Goal: Book appointment/travel/reservation

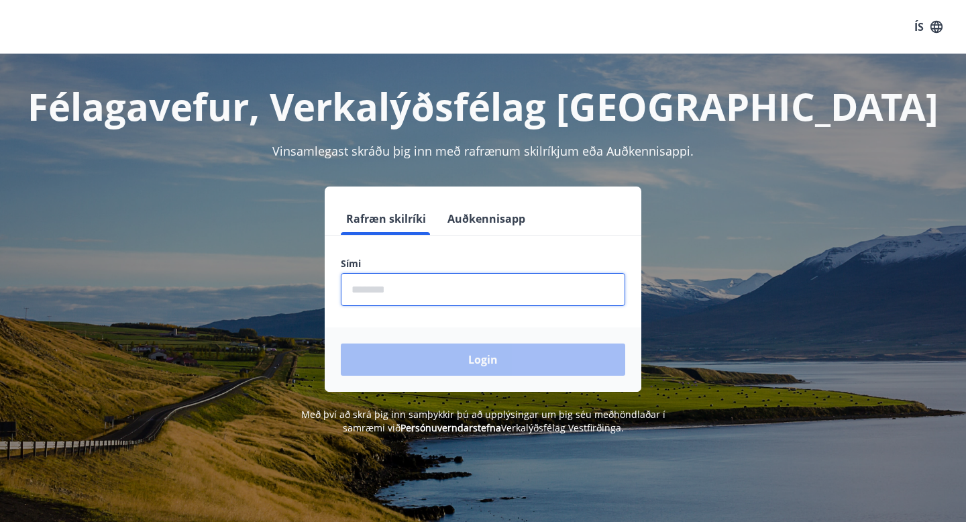
click at [393, 289] on input "phone" at bounding box center [483, 289] width 285 height 33
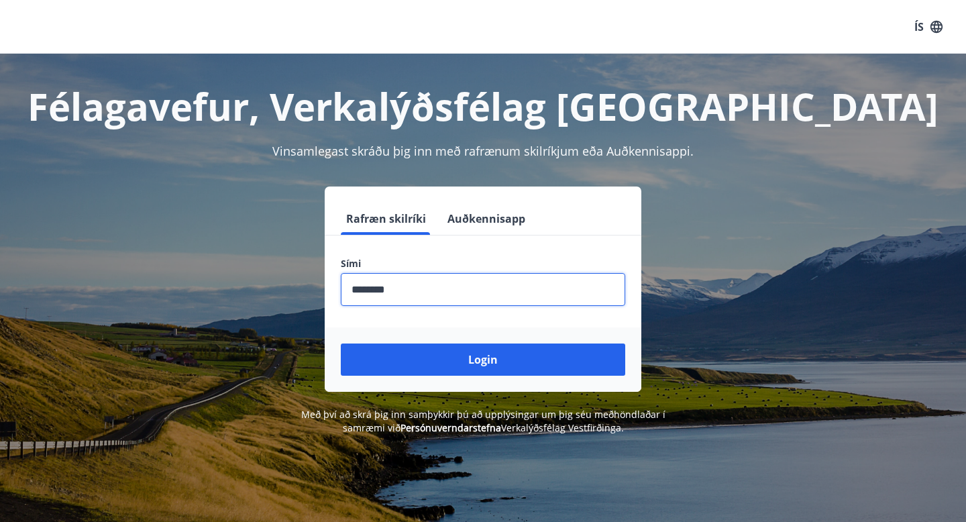
type input "********"
click at [341, 344] on button "Login" at bounding box center [483, 360] width 285 height 32
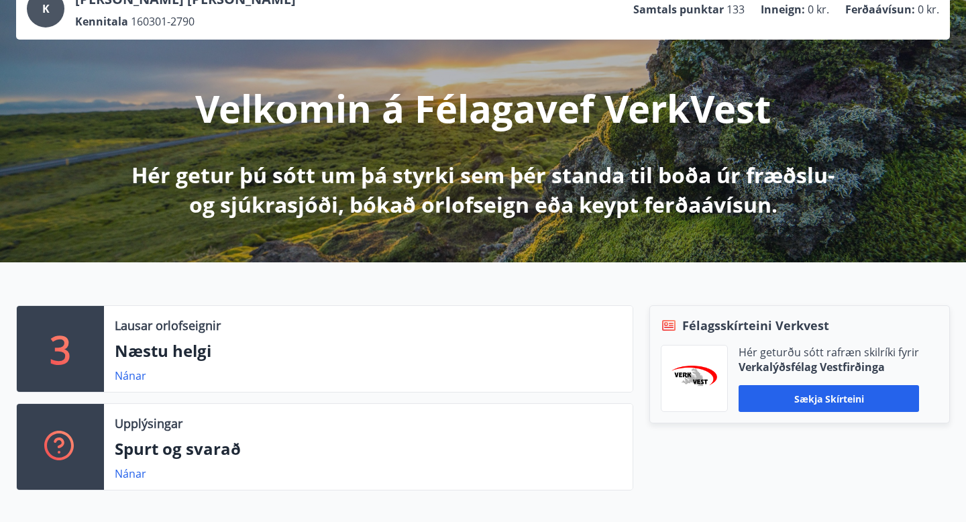
scroll to position [101, 0]
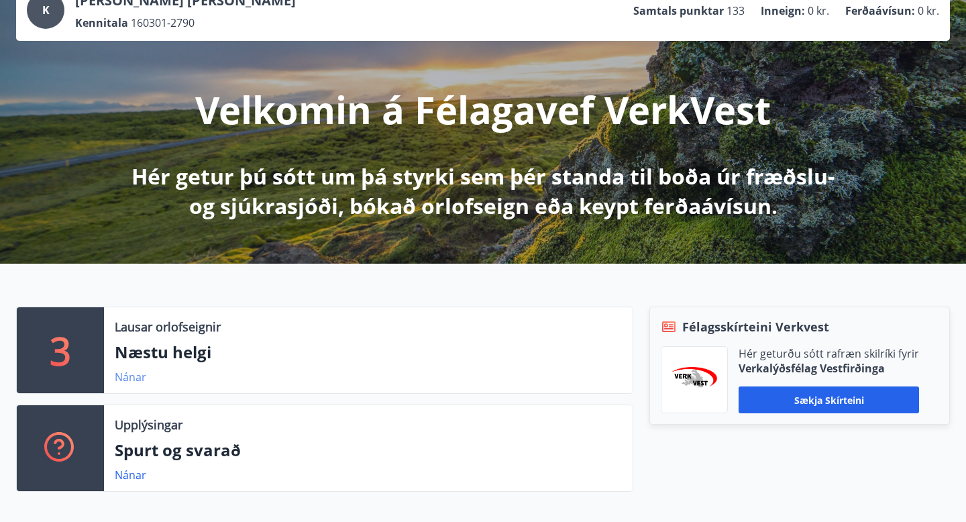
click at [133, 379] on link "Nánar" at bounding box center [131, 377] width 32 height 15
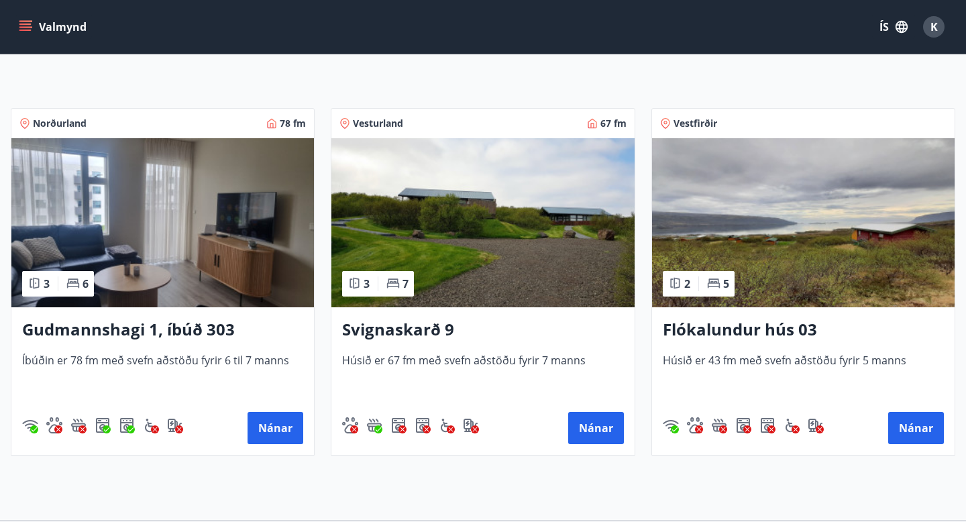
scroll to position [230, 0]
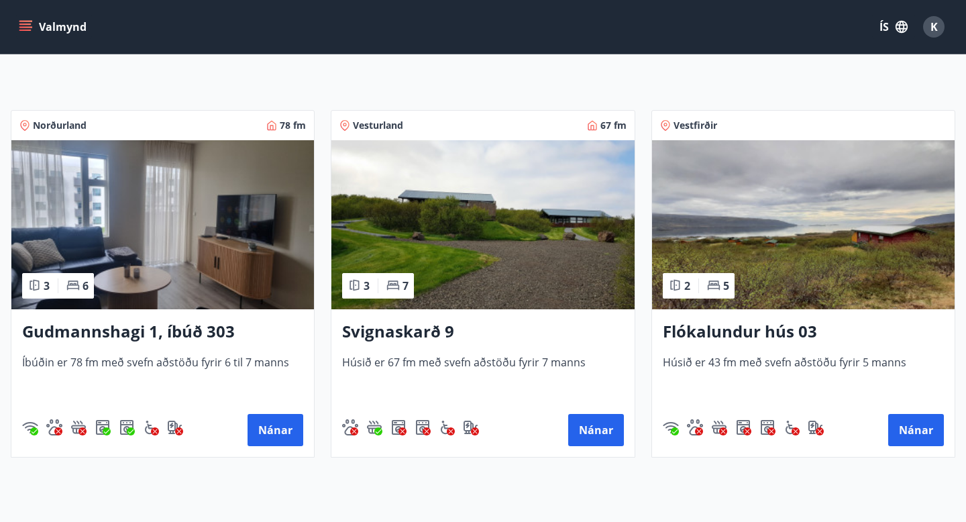
click at [776, 338] on h3 "Flókalundur hús 03" at bounding box center [803, 332] width 281 height 24
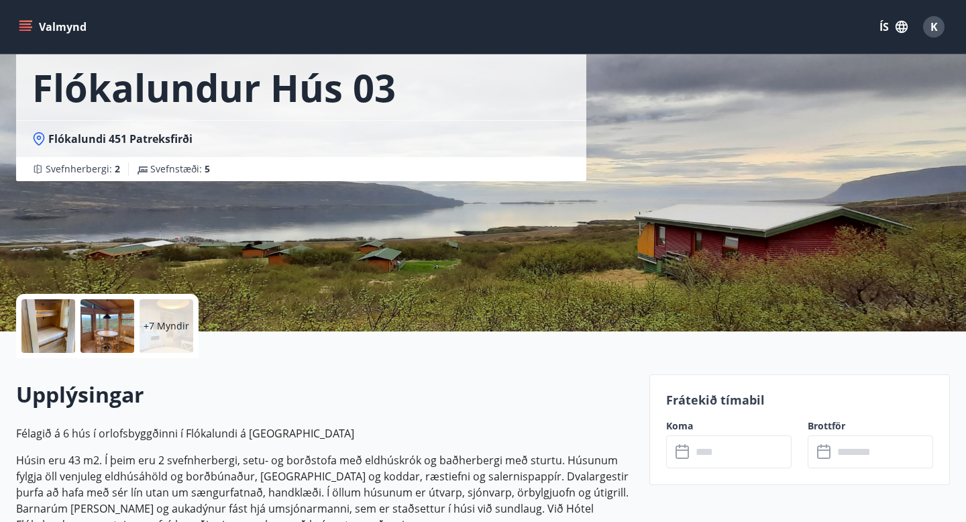
scroll to position [66, 0]
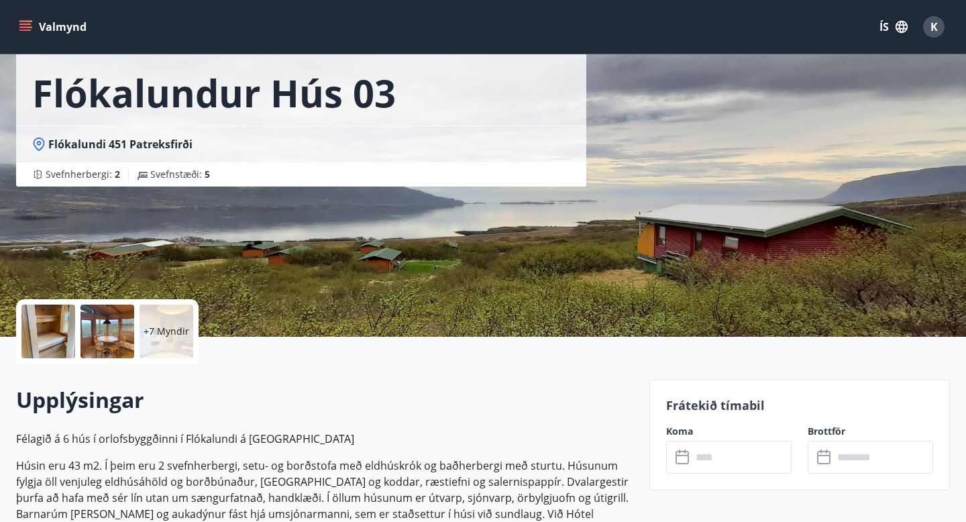
click at [691, 454] on icon at bounding box center [684, 458] width 16 height 16
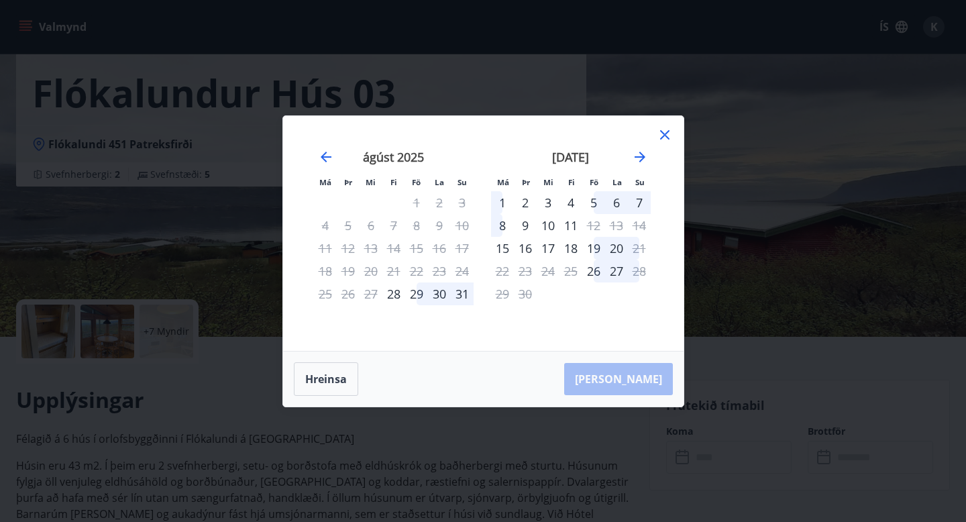
click at [418, 294] on div "29" at bounding box center [416, 294] width 23 height 23
click at [424, 291] on div "29" at bounding box center [416, 294] width 23 height 23
click at [409, 291] on div "29" at bounding box center [416, 294] width 23 height 23
click at [435, 294] on div "30" at bounding box center [439, 294] width 23 height 23
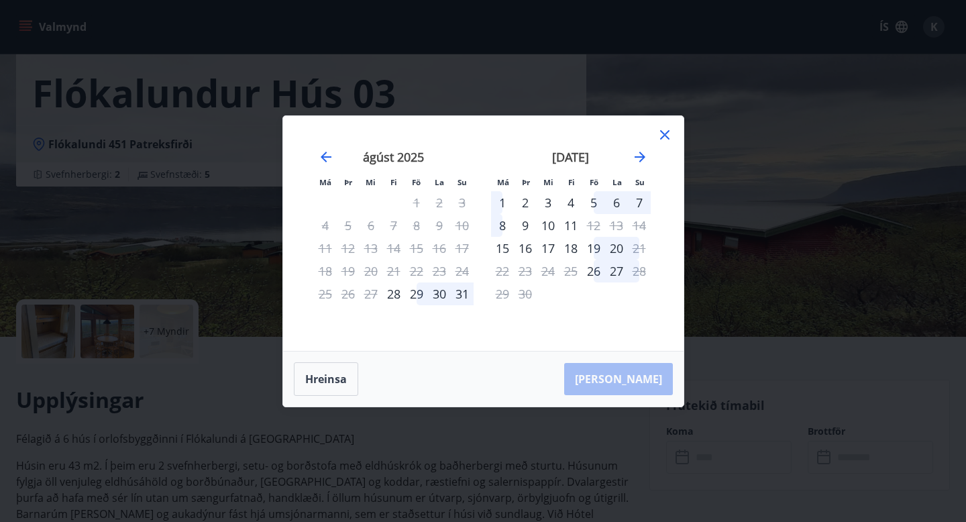
click at [467, 294] on div "31" at bounding box center [462, 294] width 23 height 23
click at [417, 291] on div "29" at bounding box center [416, 294] width 23 height 23
click at [416, 293] on div "29" at bounding box center [416, 294] width 23 height 23
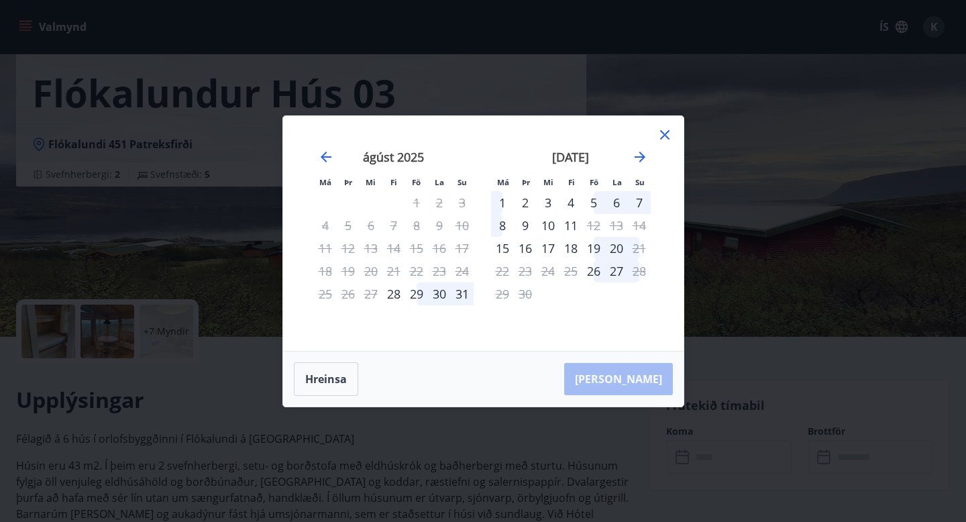
click at [415, 293] on div "29" at bounding box center [416, 294] width 23 height 23
click at [438, 294] on div "30" at bounding box center [439, 294] width 23 height 23
click at [460, 295] on div "31" at bounding box center [462, 294] width 23 height 23
click at [670, 125] on div "Má Þr Mi Fi Fö La Su Má Þr Mi Fi Fö La Su [DATE] 1 2 3 4 5 6 7 8 9 10 11 12 13 …" at bounding box center [483, 233] width 401 height 235
click at [670, 127] on icon at bounding box center [665, 135] width 16 height 16
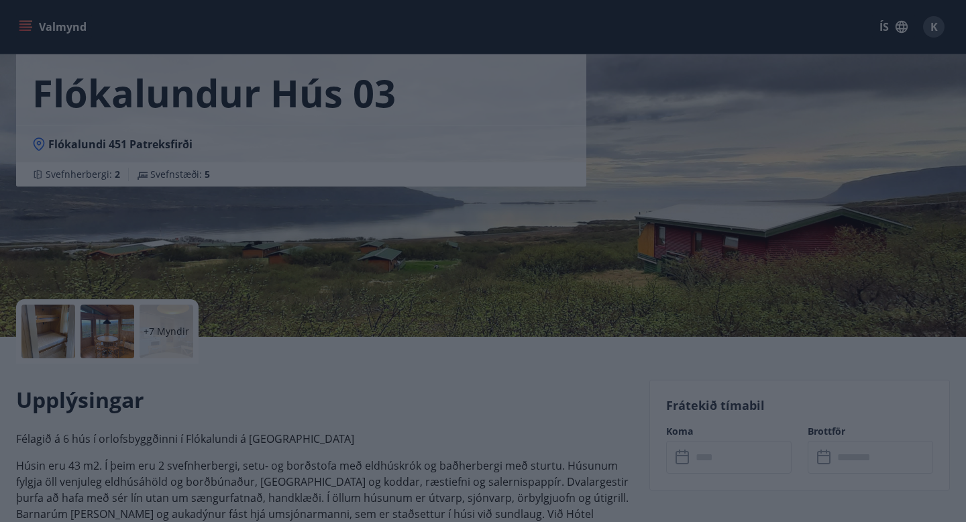
click at [667, 131] on div "Flókalundur hús 03 Flókalundi 451 Patreksfirði Svefnherbergi : 2 Svefnstæði : 5" at bounding box center [483, 135] width 934 height 403
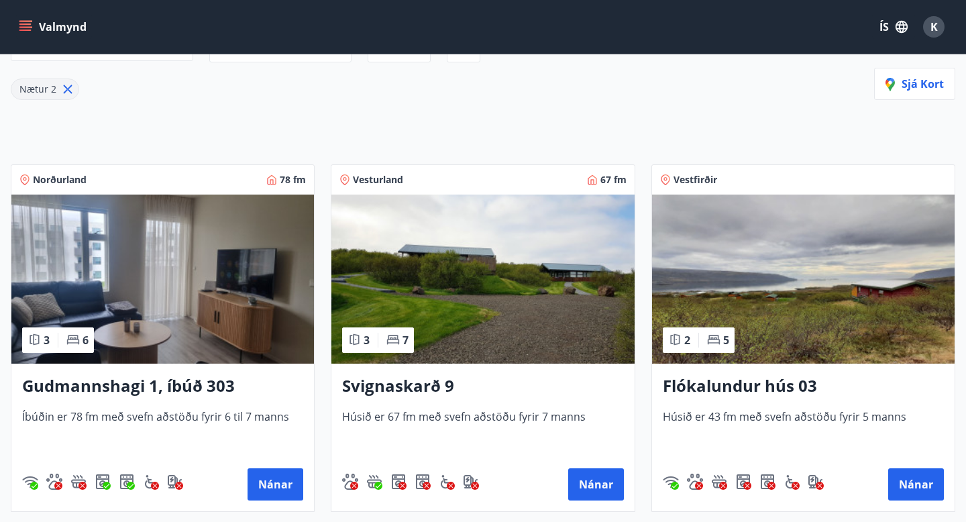
scroll to position [191, 0]
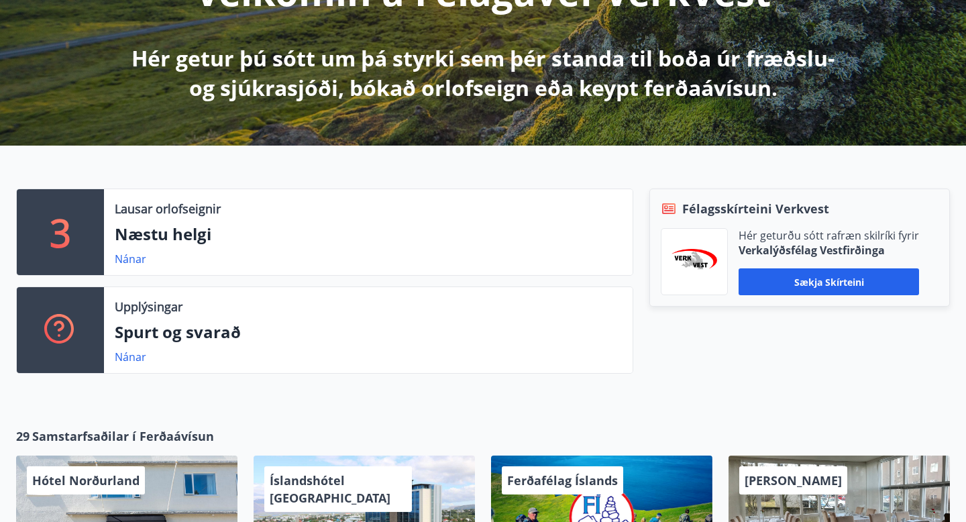
scroll to position [221, 0]
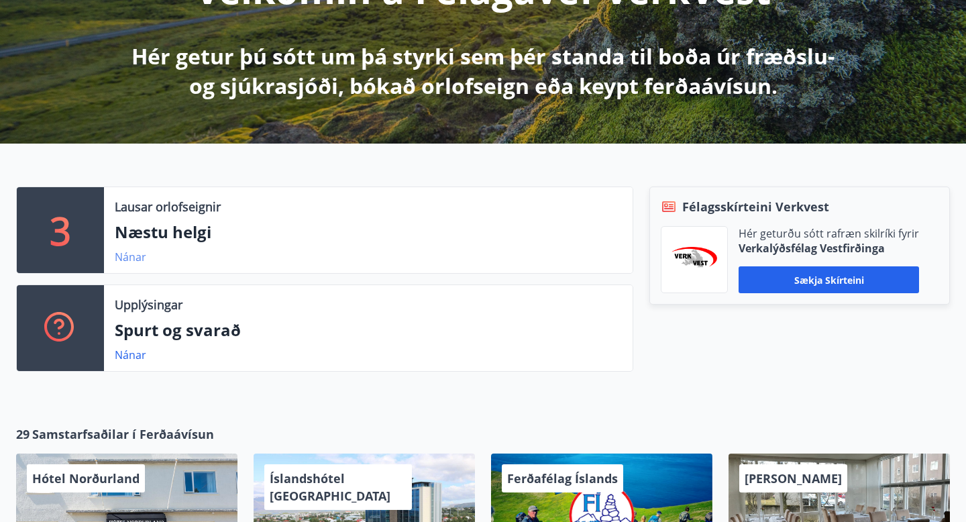
click at [137, 257] on link "Nánar" at bounding box center [131, 257] width 32 height 15
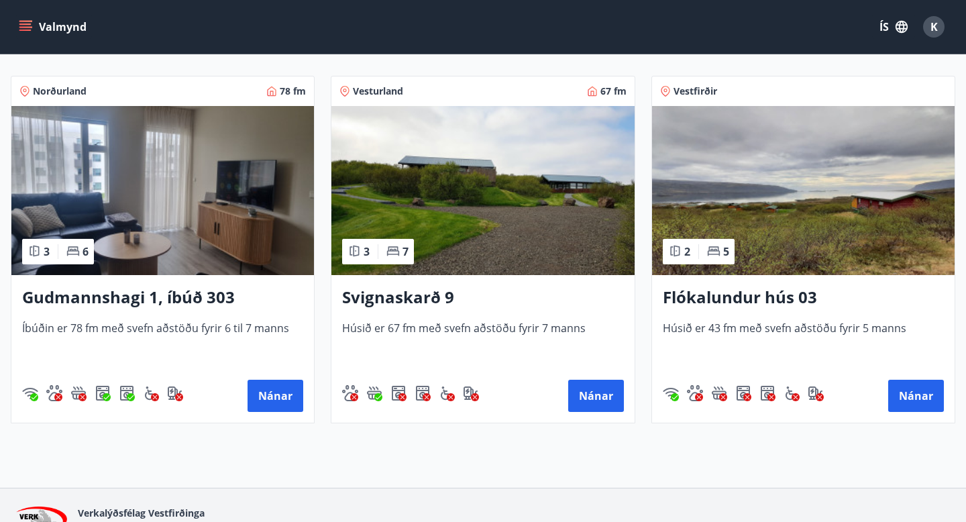
scroll to position [266, 0]
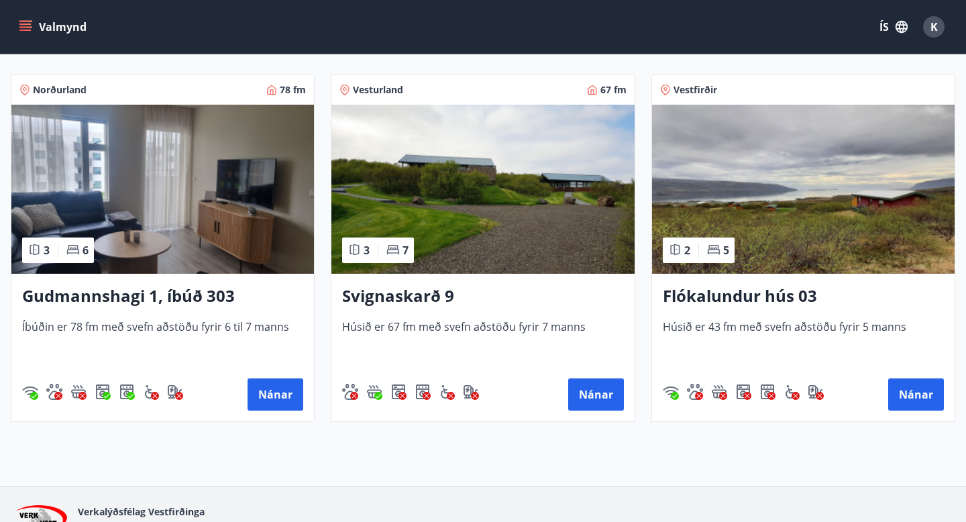
click at [767, 301] on h3 "Flókalundur hús 03" at bounding box center [803, 297] width 281 height 24
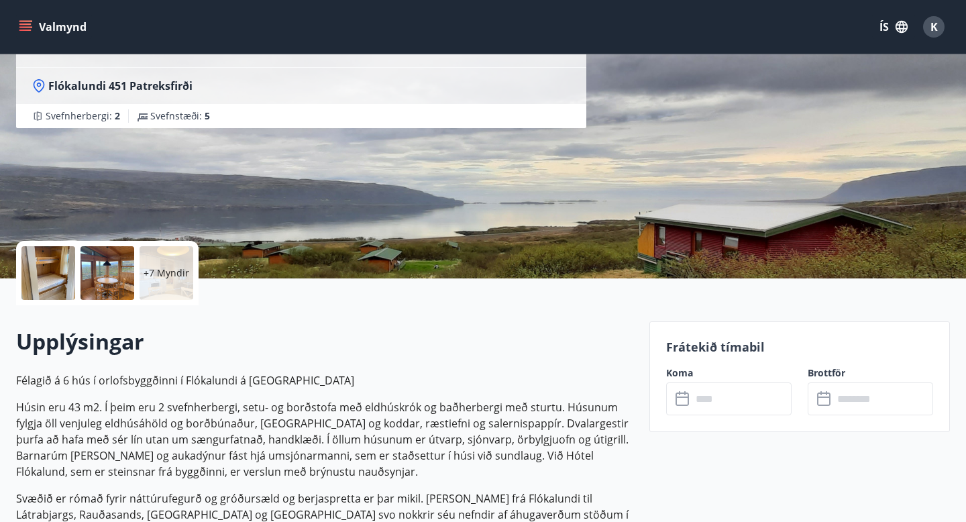
scroll to position [130, 0]
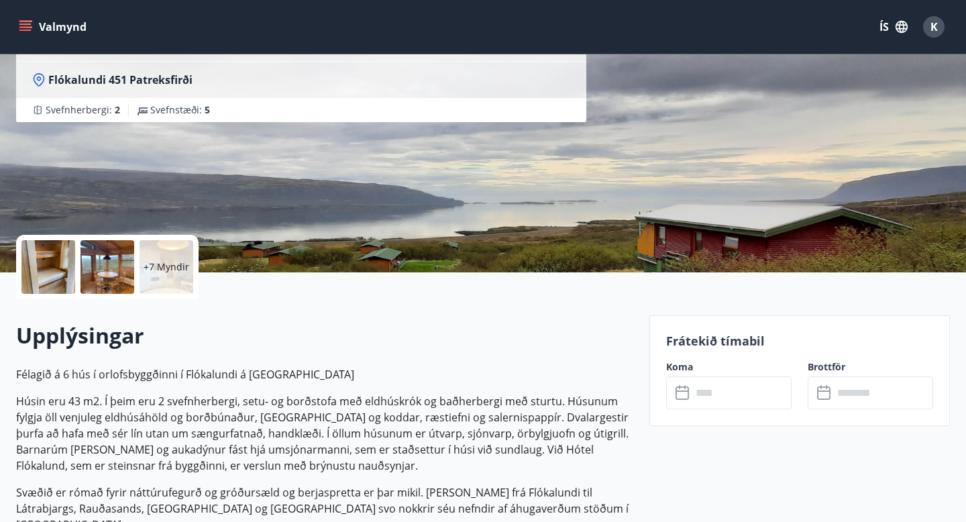
click at [62, 264] on div at bounding box center [48, 267] width 54 height 54
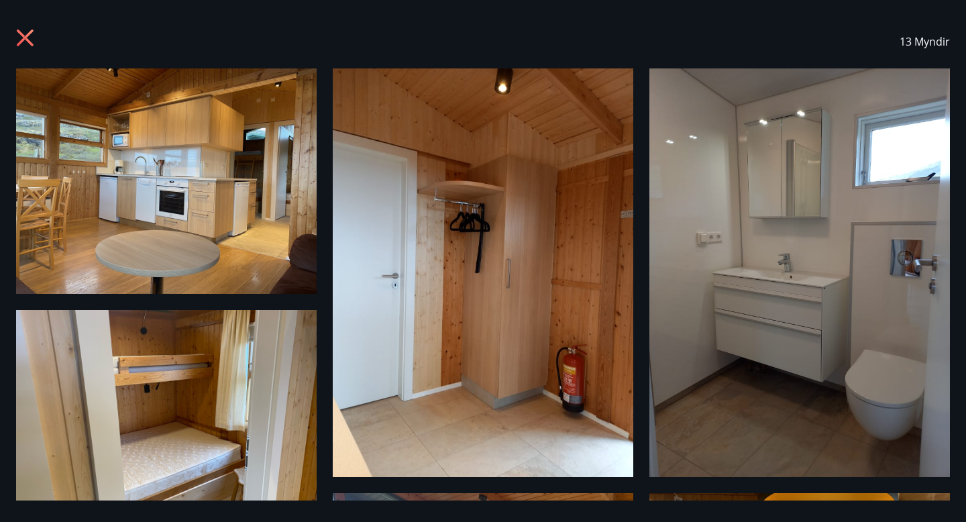
scroll to position [0, 0]
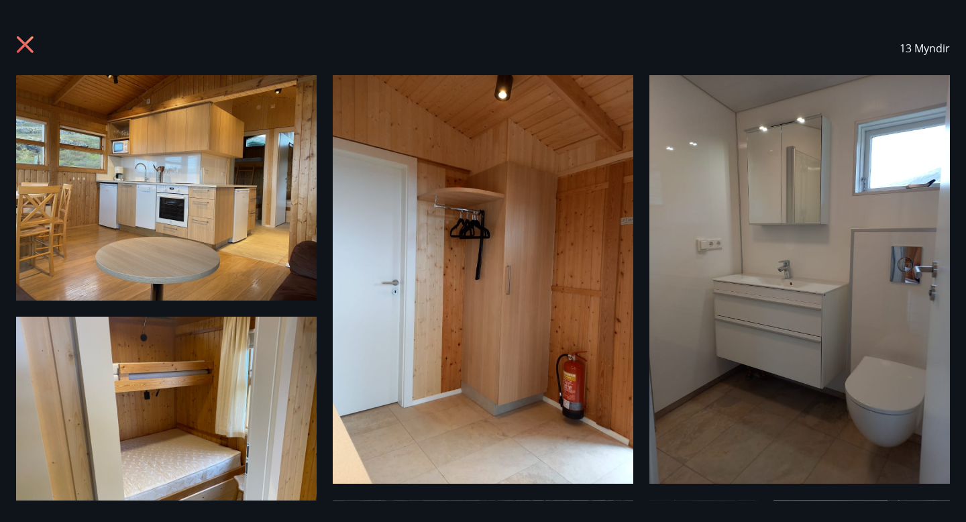
click at [38, 45] on div "13 Myndir" at bounding box center [483, 48] width 934 height 54
click at [23, 40] on icon at bounding box center [26, 46] width 21 height 21
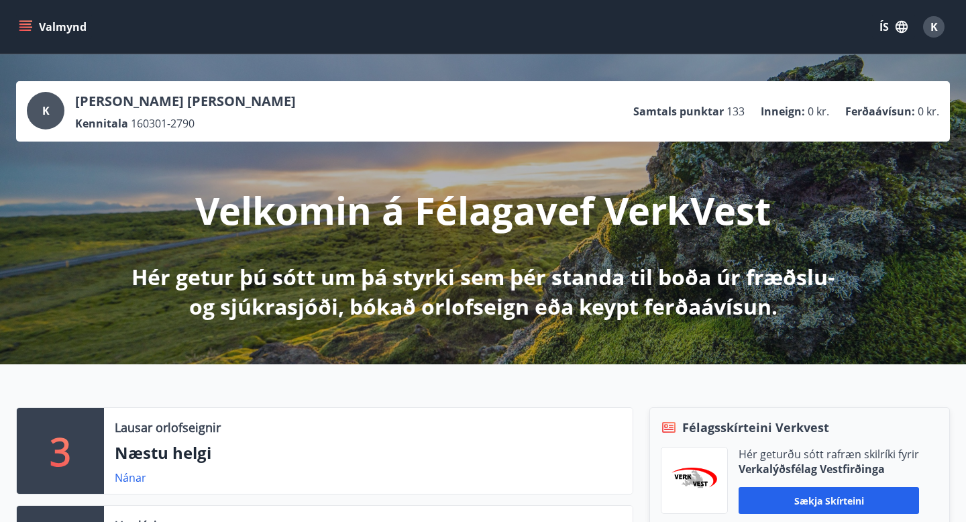
click at [26, 29] on icon "menu" at bounding box center [25, 26] width 13 height 13
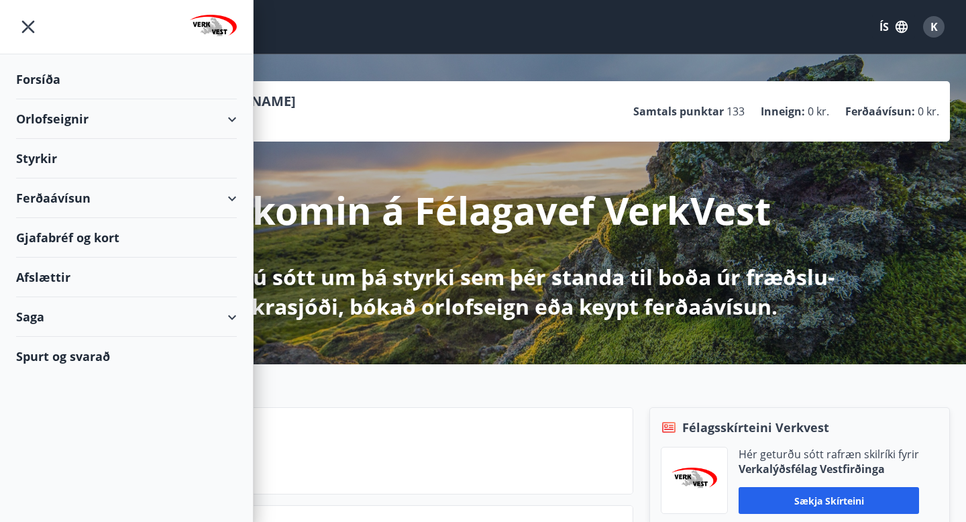
click at [228, 128] on div "Orlofseignir" at bounding box center [126, 119] width 221 height 40
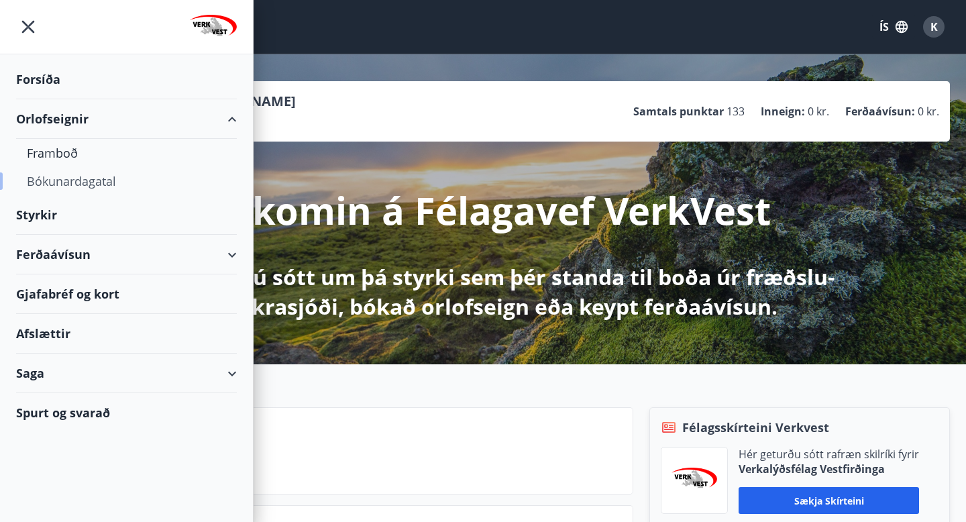
click at [105, 183] on div "Bókunardagatal" at bounding box center [126, 181] width 199 height 28
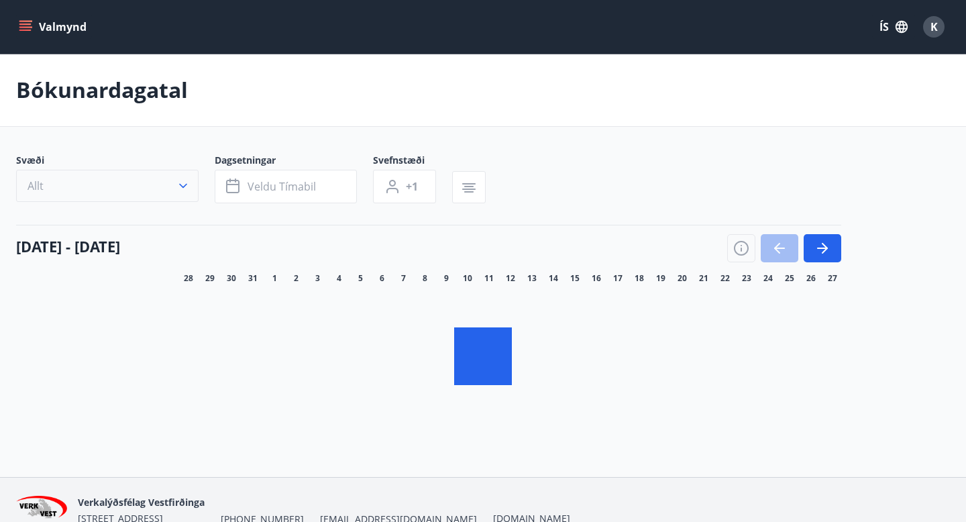
click at [183, 182] on icon "button" at bounding box center [183, 185] width 13 height 13
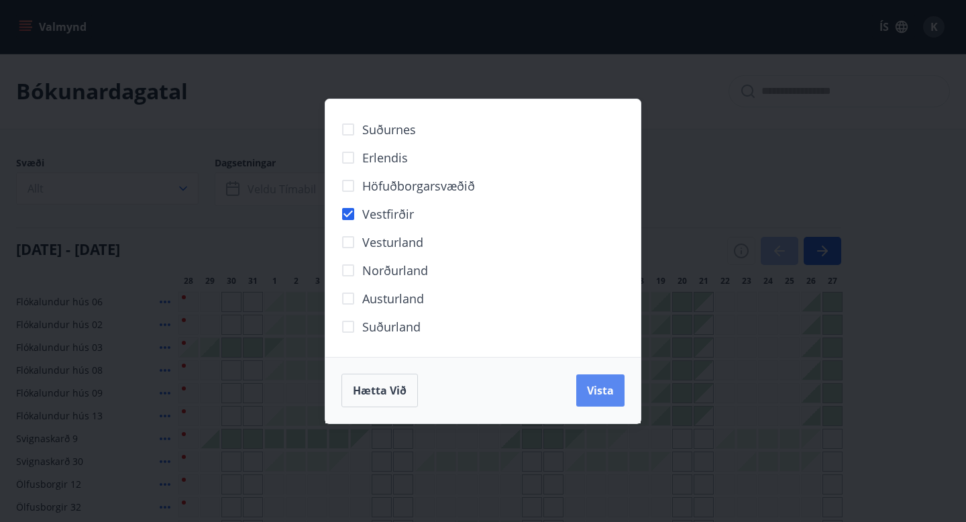
click at [601, 384] on span "Vista" at bounding box center [600, 390] width 27 height 15
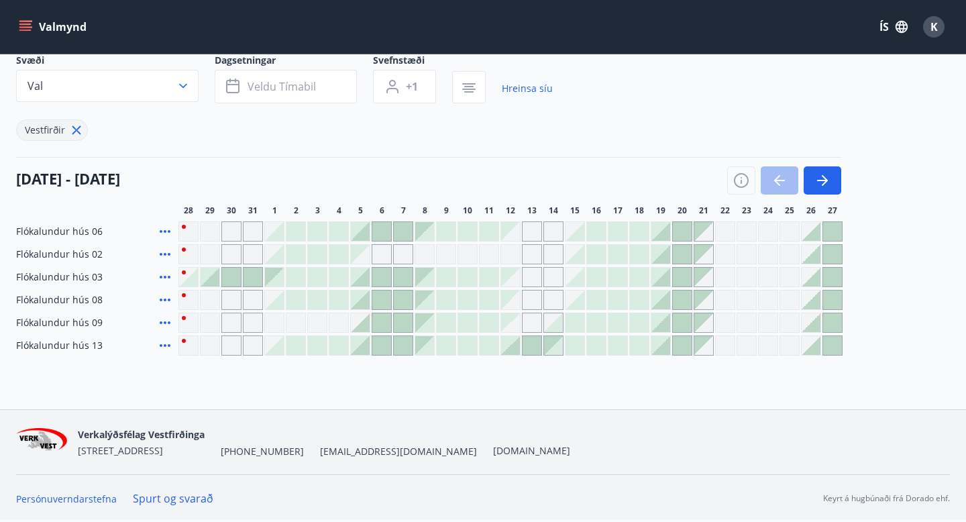
scroll to position [101, 0]
click at [231, 348] on div "Gráir dagar eru ekki bókanlegir" at bounding box center [231, 347] width 20 height 20
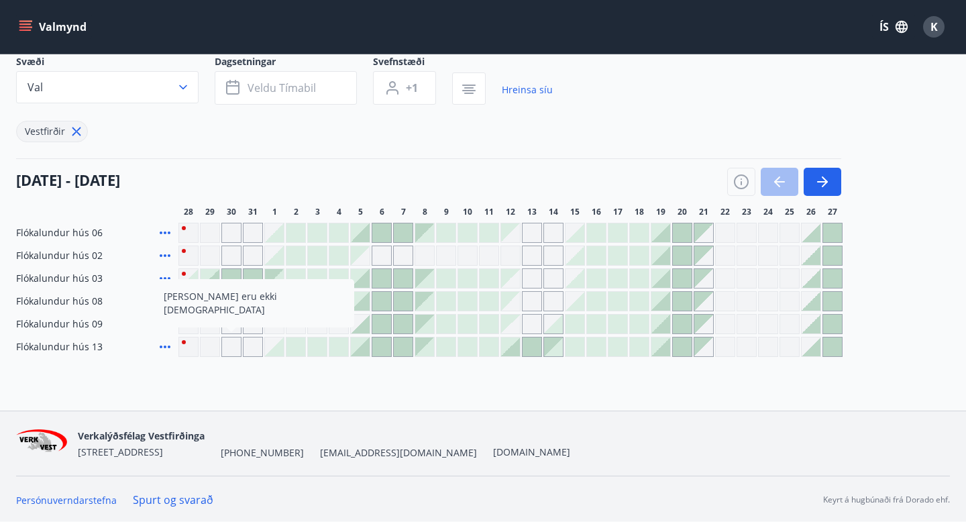
click at [379, 345] on div at bounding box center [381, 347] width 19 height 19
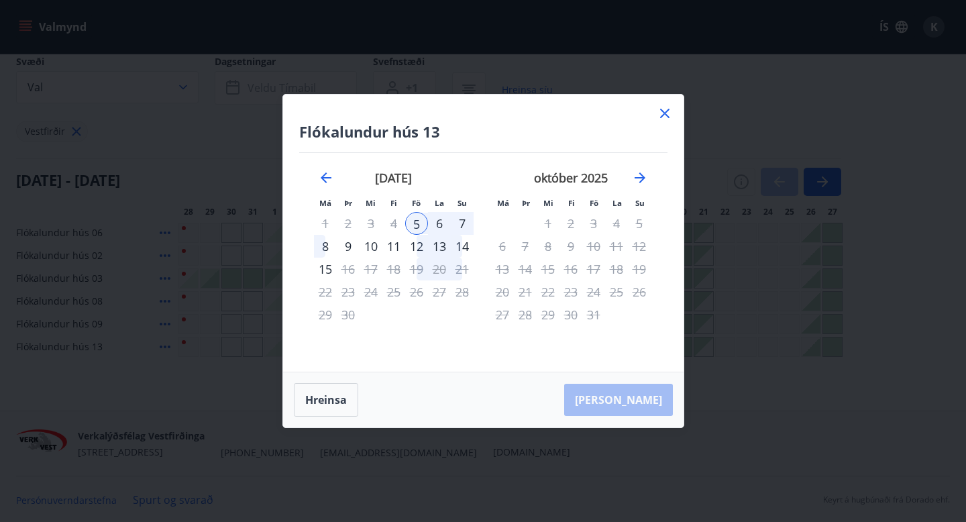
click at [419, 246] on div "12" at bounding box center [416, 246] width 23 height 23
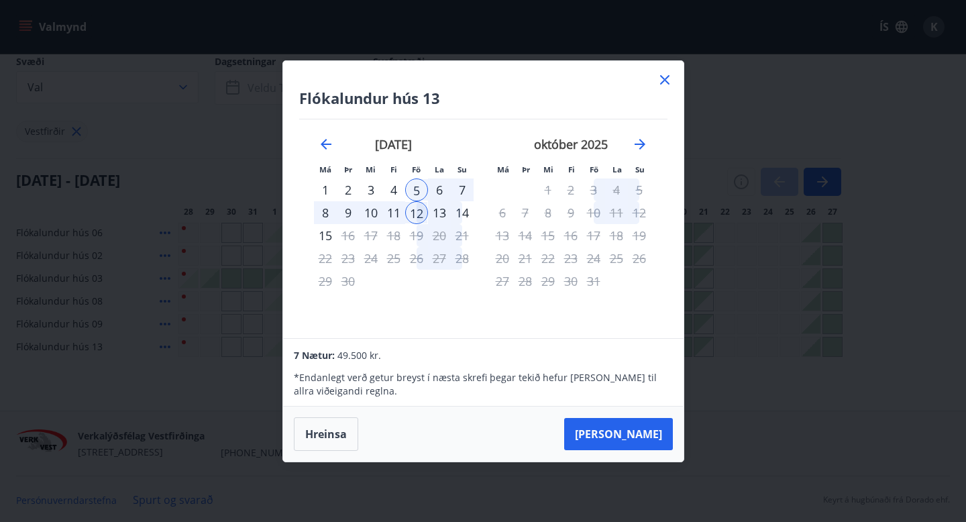
click at [418, 192] on div "5" at bounding box center [416, 190] width 23 height 23
click at [460, 191] on div "7" at bounding box center [462, 190] width 23 height 23
click at [460, 187] on div "7" at bounding box center [462, 190] width 23 height 23
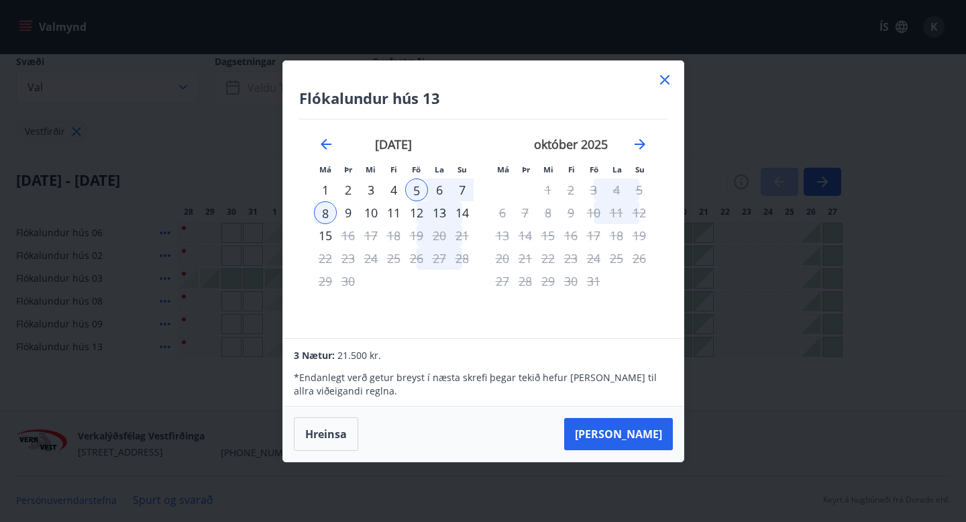
click at [460, 187] on div "7" at bounding box center [462, 190] width 23 height 23
click at [736, 331] on div "Flókalundur hús 13 Má Þr Mi Fi Fö La Su Má Þr Mi Fi Fö La Su [DATE] 1 2 3 4 5 6…" at bounding box center [483, 261] width 966 height 522
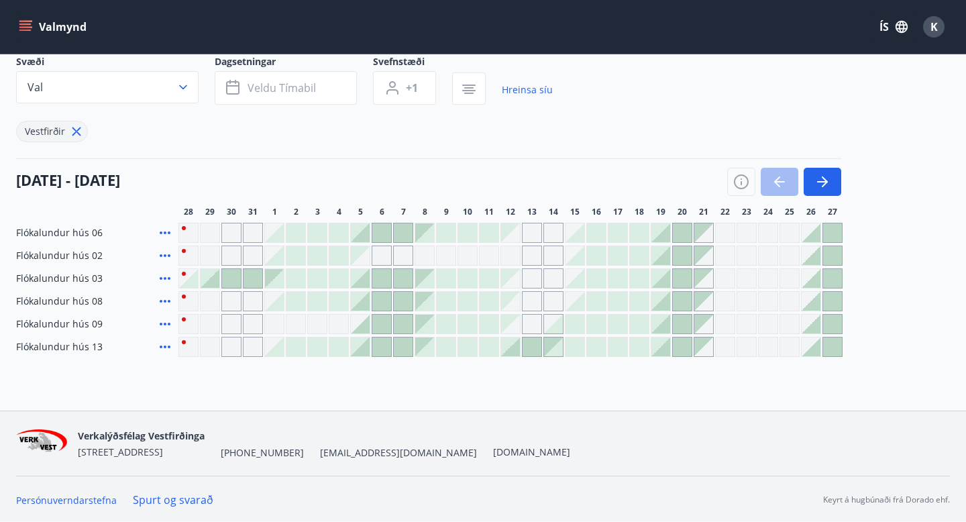
click at [167, 347] on icon at bounding box center [165, 347] width 16 height 16
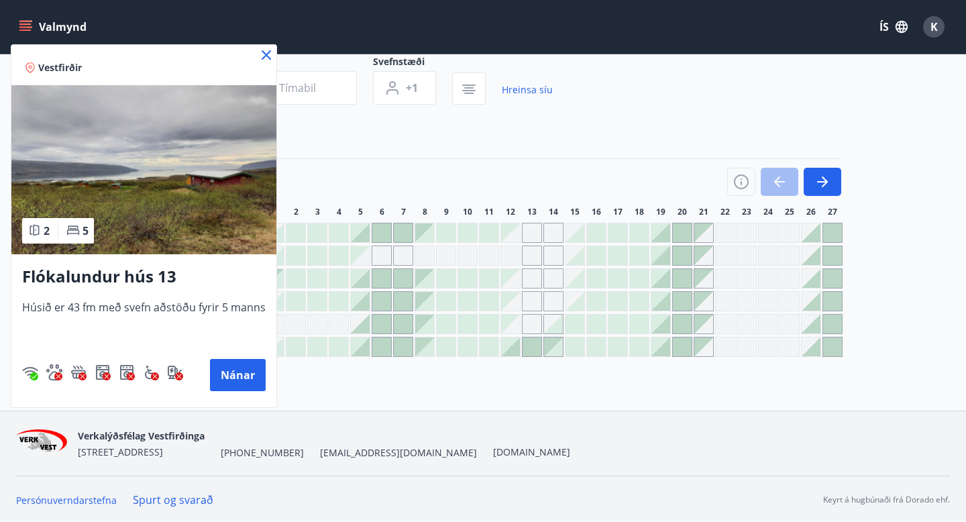
click at [160, 196] on img at bounding box center [143, 169] width 265 height 169
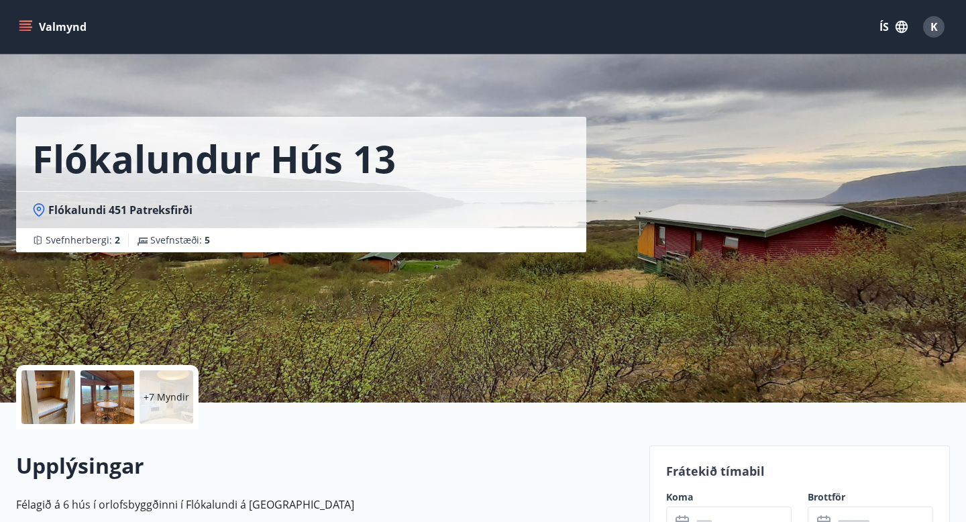
click at [48, 391] on div at bounding box center [48, 397] width 54 height 54
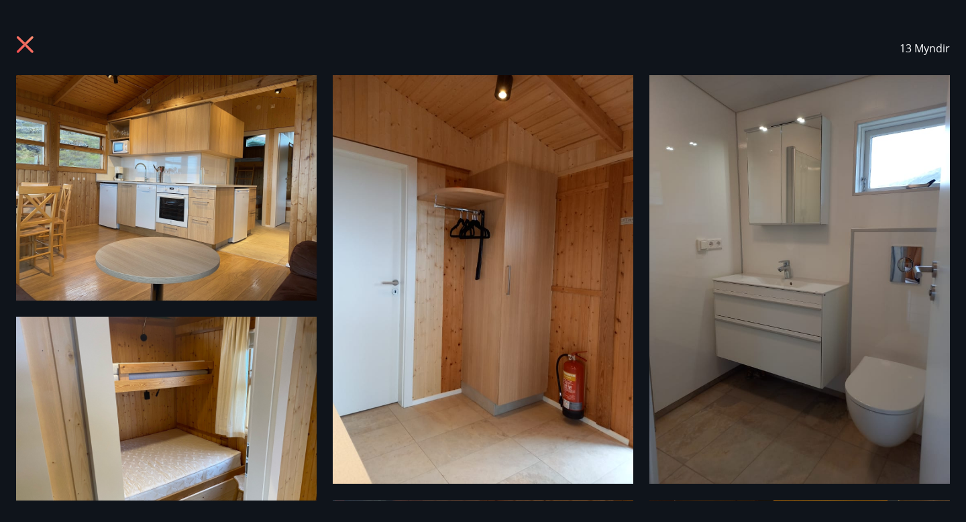
click at [30, 44] on icon at bounding box center [26, 46] width 21 height 21
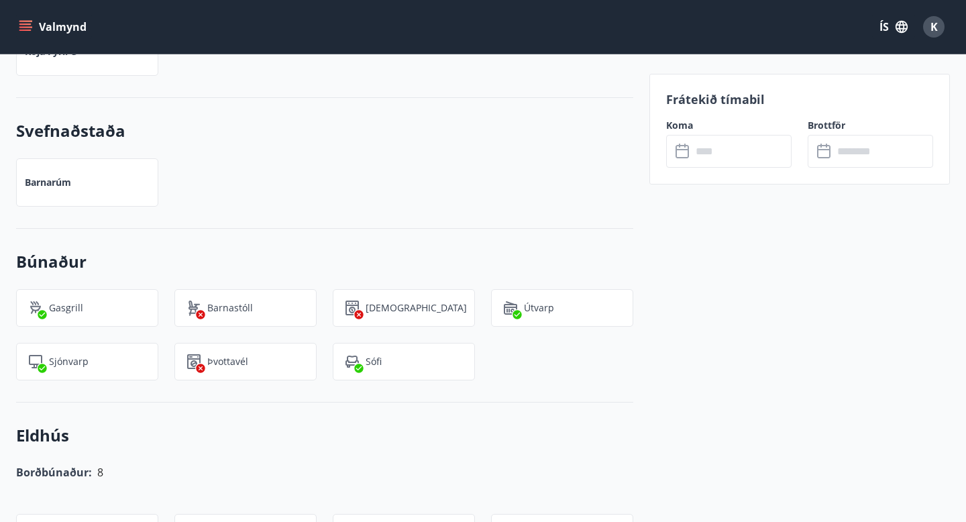
scroll to position [1060, 0]
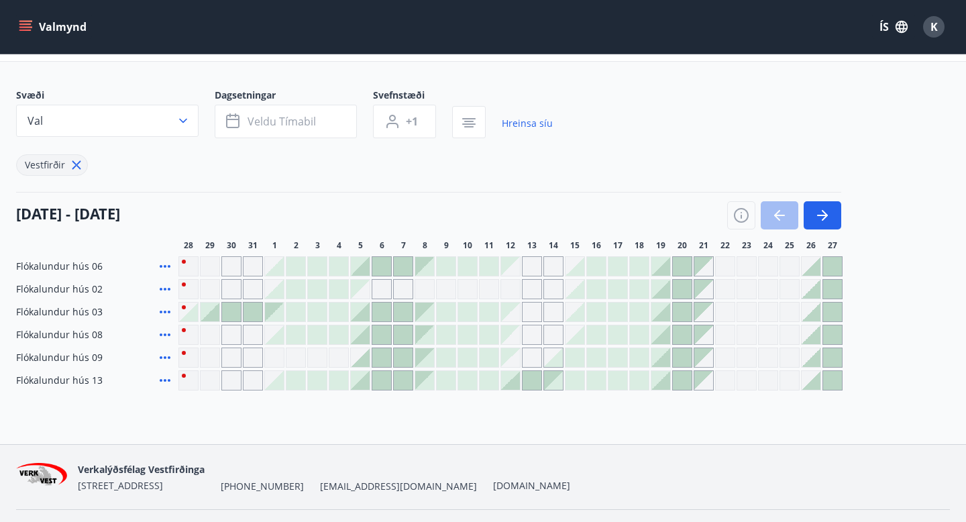
scroll to position [103, 0]
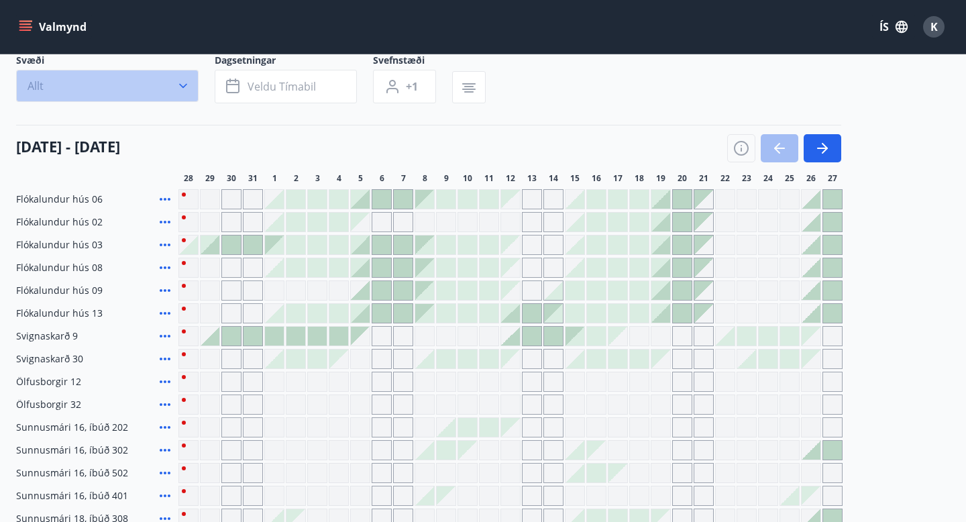
click at [179, 93] on icon "button" at bounding box center [183, 85] width 13 height 13
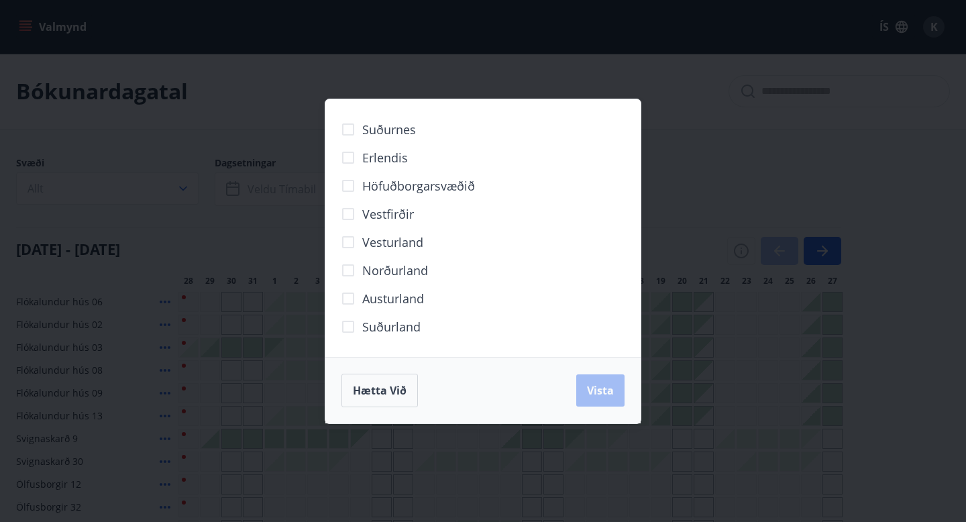
click at [284, 217] on div "Suðurnes Erlendis Höfuðborgarsvæðið [GEOGRAPHIC_DATA] [GEOGRAPHIC_DATA] [GEOGRA…" at bounding box center [483, 261] width 966 height 522
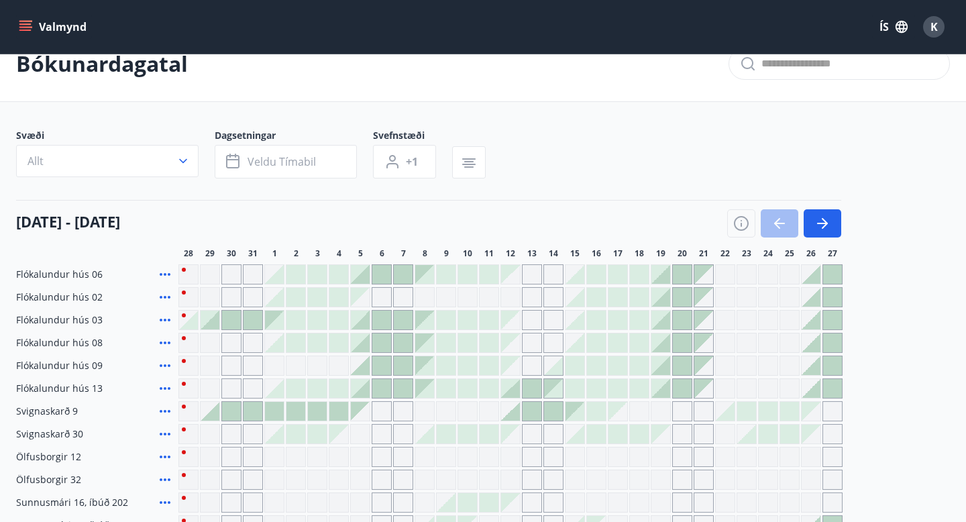
scroll to position [52, 0]
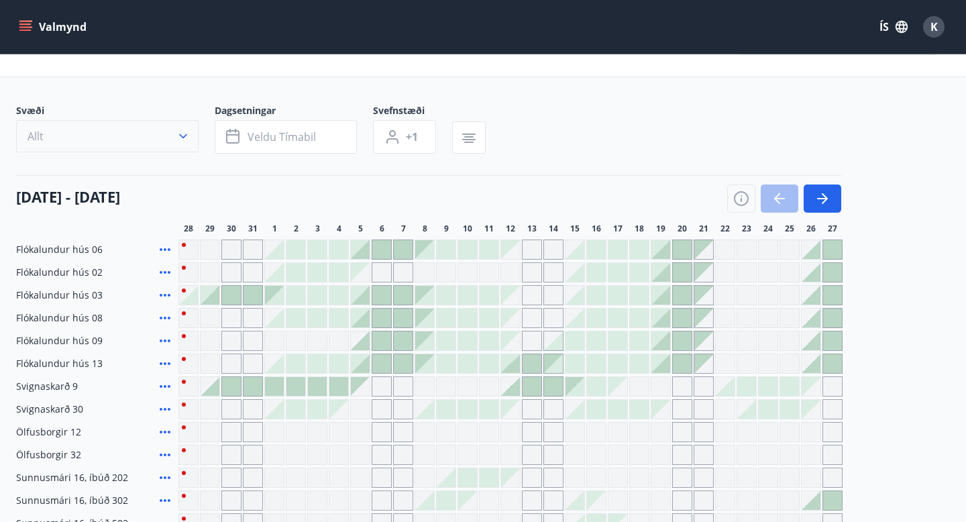
click at [170, 137] on button "Allt" at bounding box center [107, 136] width 183 height 32
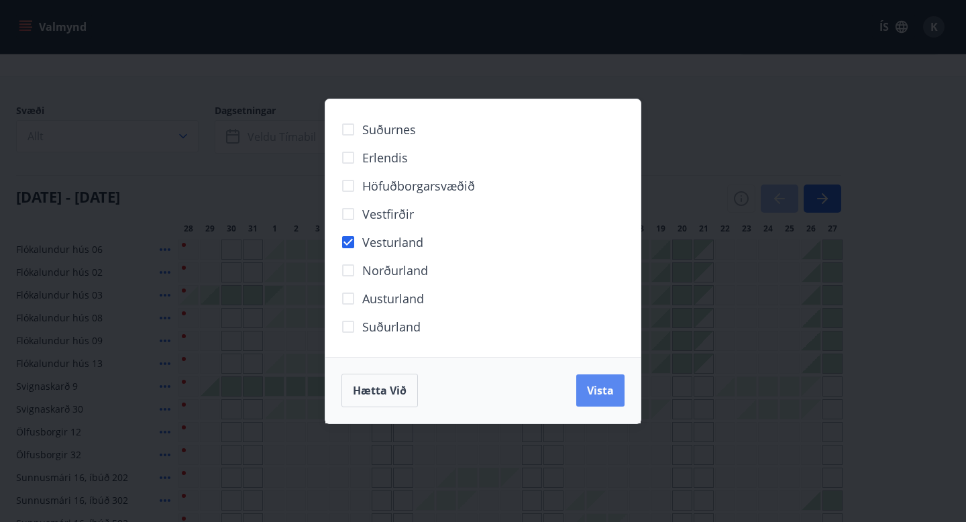
click at [616, 386] on button "Vista" at bounding box center [601, 391] width 48 height 32
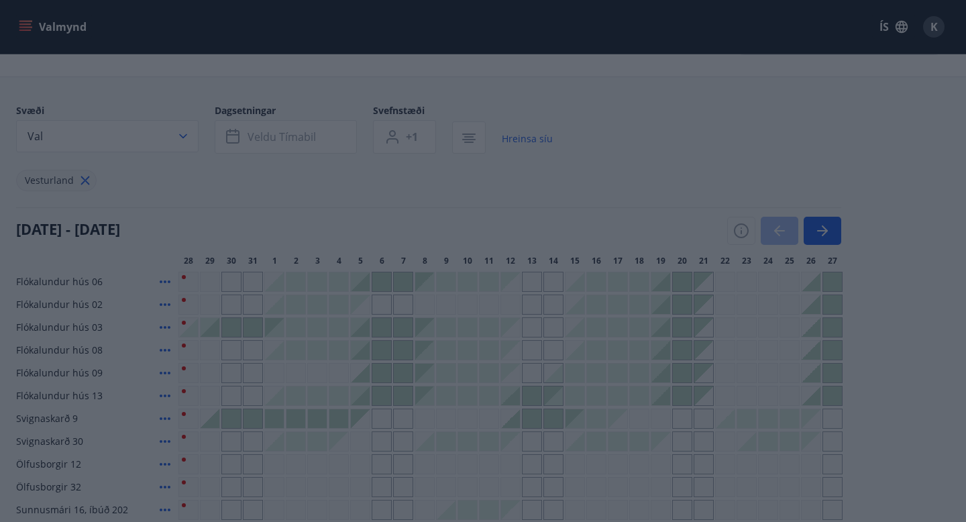
scroll to position [11, 0]
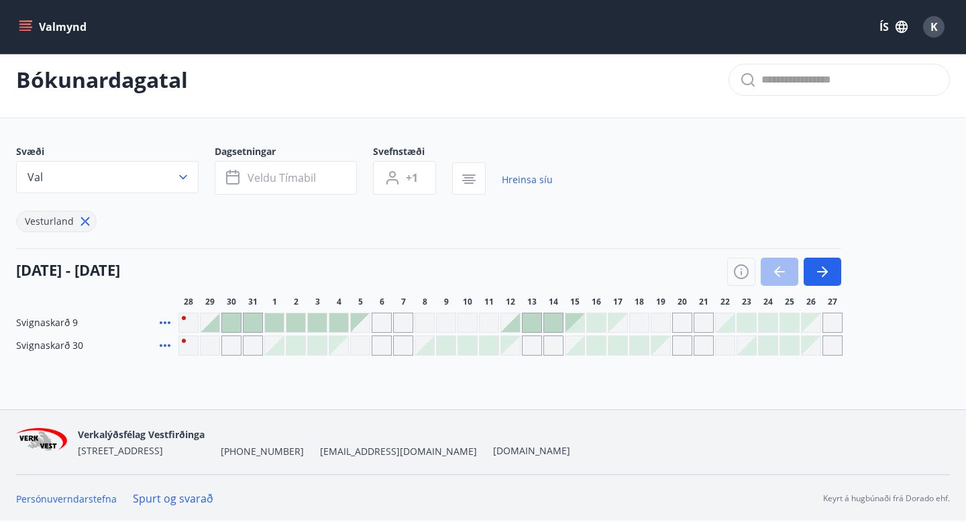
click at [164, 322] on icon at bounding box center [165, 322] width 11 height 3
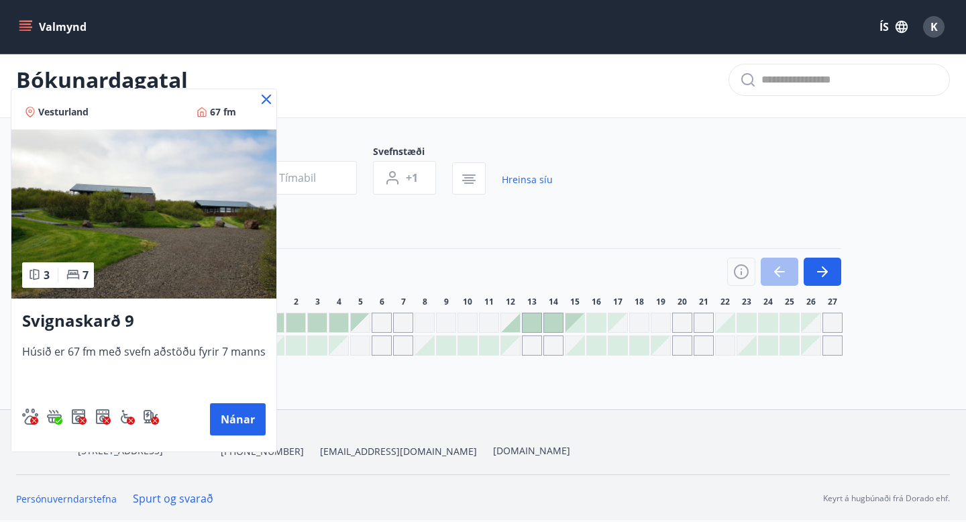
click at [125, 230] on img at bounding box center [143, 214] width 265 height 169
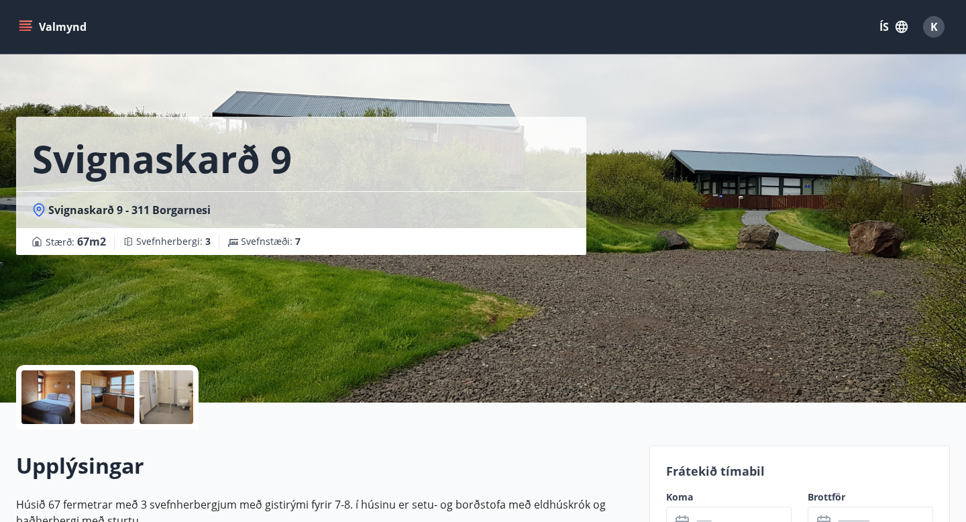
click at [63, 388] on div at bounding box center [48, 397] width 54 height 54
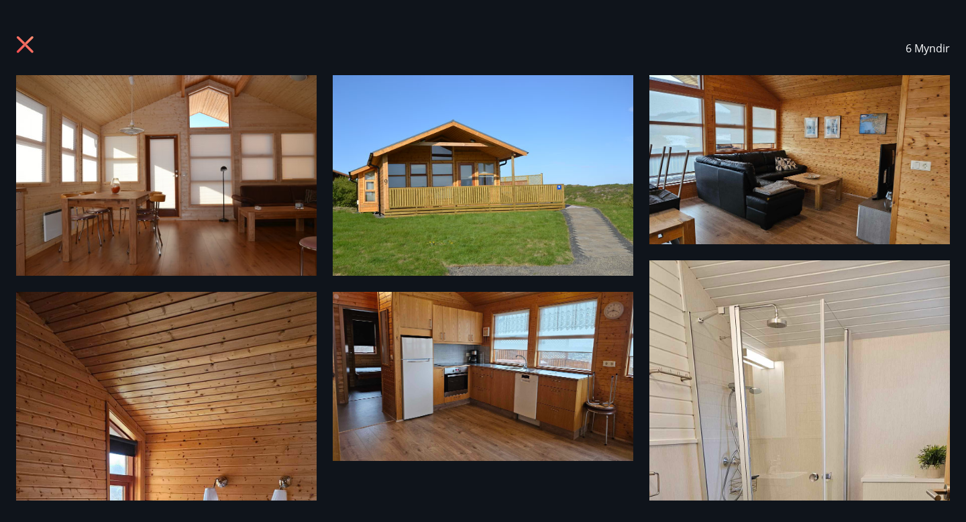
click at [24, 47] on icon at bounding box center [26, 46] width 21 height 21
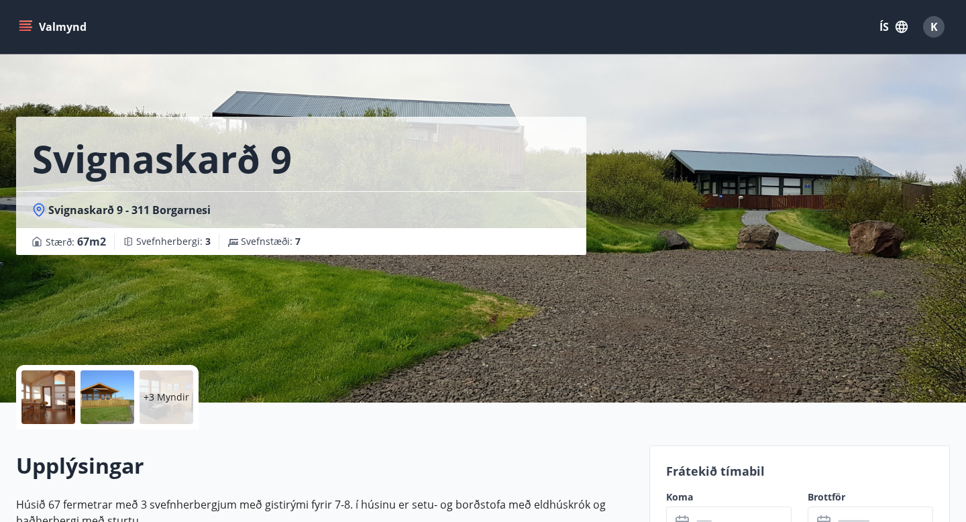
click at [160, 398] on p "+3 Myndir" at bounding box center [167, 397] width 46 height 13
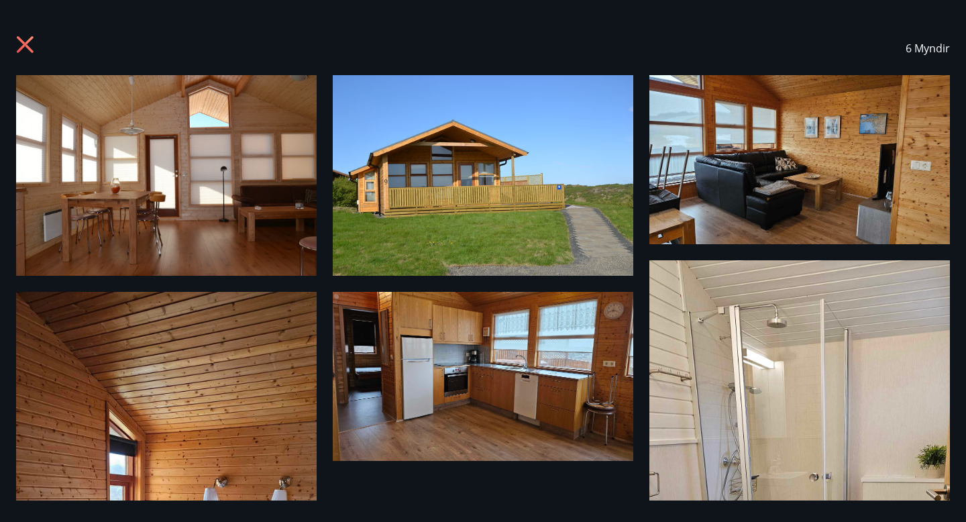
click at [26, 51] on icon at bounding box center [26, 46] width 21 height 21
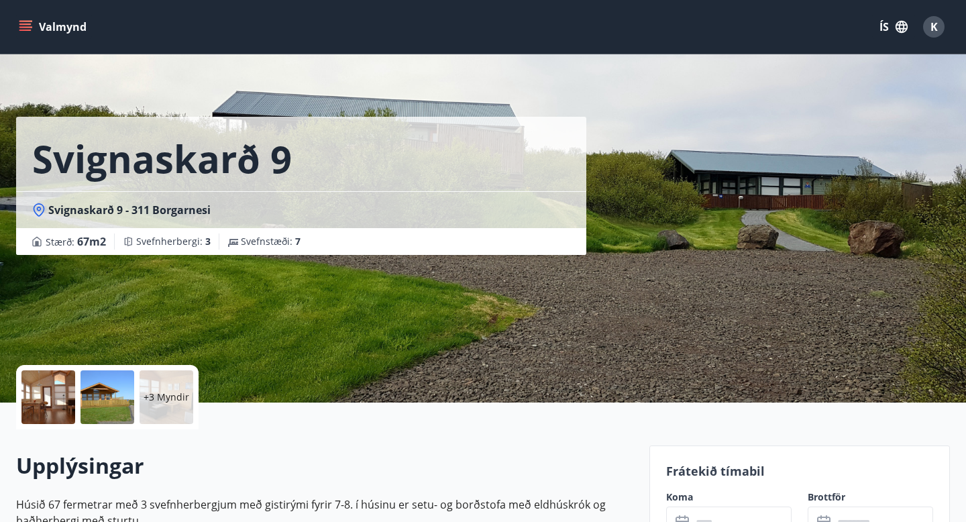
scroll to position [11, 0]
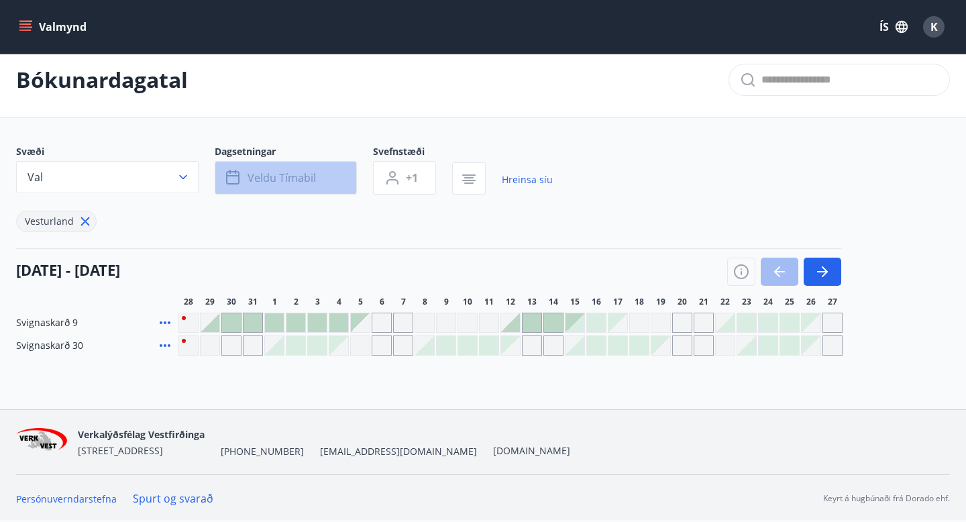
click at [271, 179] on span "Veldu tímabil" at bounding box center [282, 177] width 68 height 15
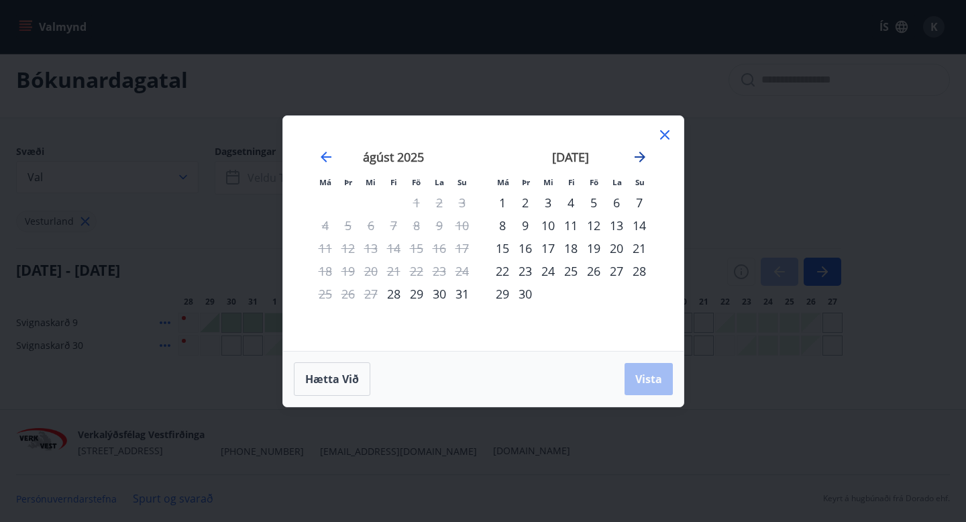
click at [637, 154] on icon "Move forward to switch to the next month." at bounding box center [640, 157] width 16 height 16
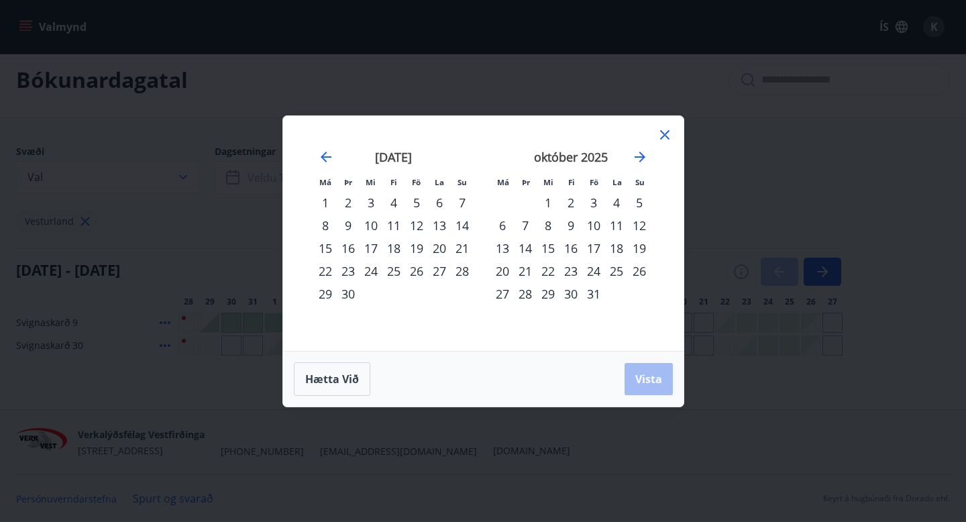
click at [593, 248] on div "17" at bounding box center [594, 248] width 23 height 23
click at [526, 275] on div "21" at bounding box center [525, 271] width 23 height 23
click at [642, 375] on span "Vista" at bounding box center [649, 379] width 27 height 15
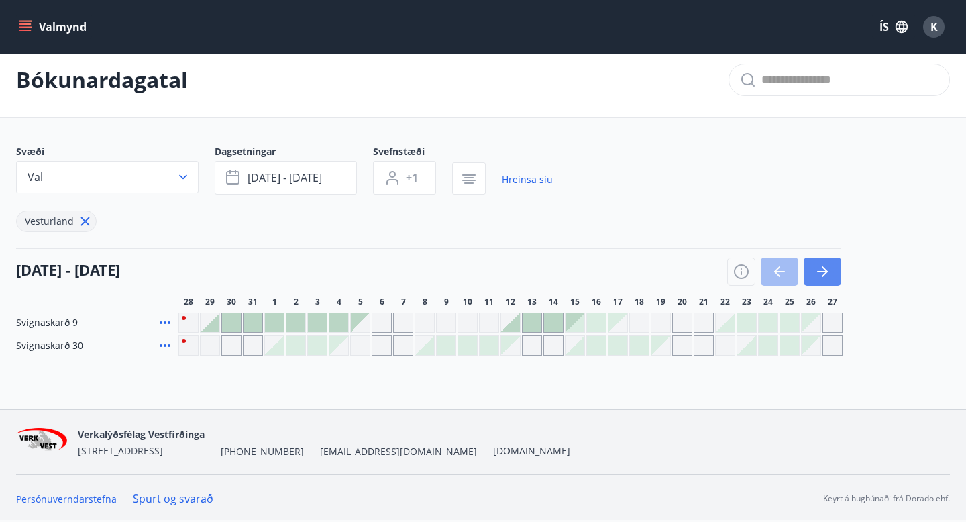
click at [818, 278] on icon "button" at bounding box center [823, 272] width 16 height 16
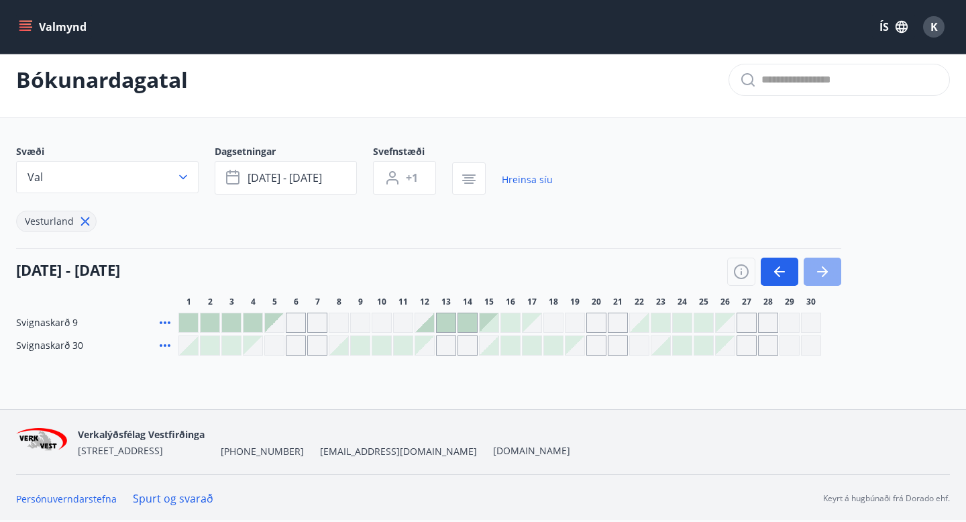
click at [818, 278] on icon "button" at bounding box center [823, 272] width 16 height 16
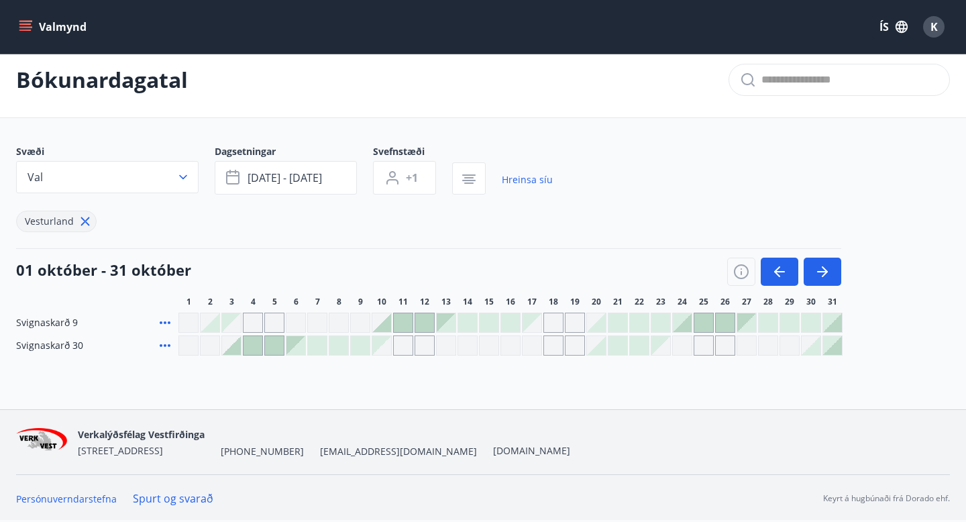
click at [536, 322] on div "Gráir dagar eru ekki bókanlegir" at bounding box center [532, 322] width 19 height 19
click at [685, 326] on div at bounding box center [682, 322] width 19 height 19
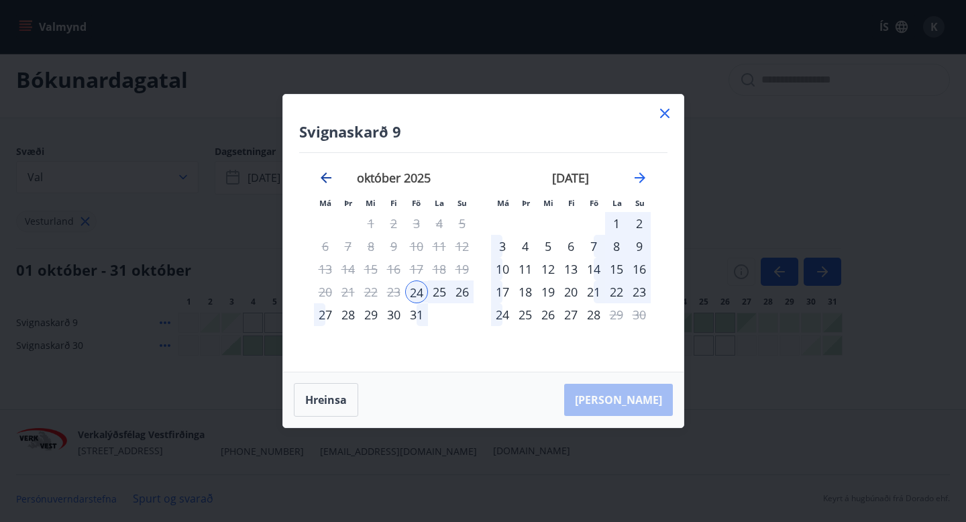
click at [326, 177] on icon "Move backward to switch to the previous month." at bounding box center [326, 178] width 16 height 16
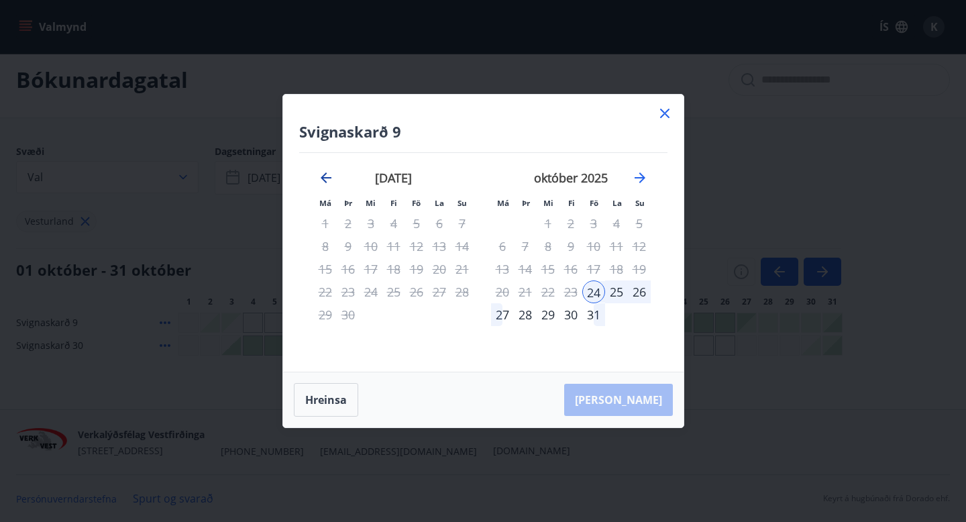
click at [326, 177] on icon "Move backward to switch to the previous month." at bounding box center [326, 178] width 16 height 16
click at [665, 120] on icon at bounding box center [665, 113] width 16 height 16
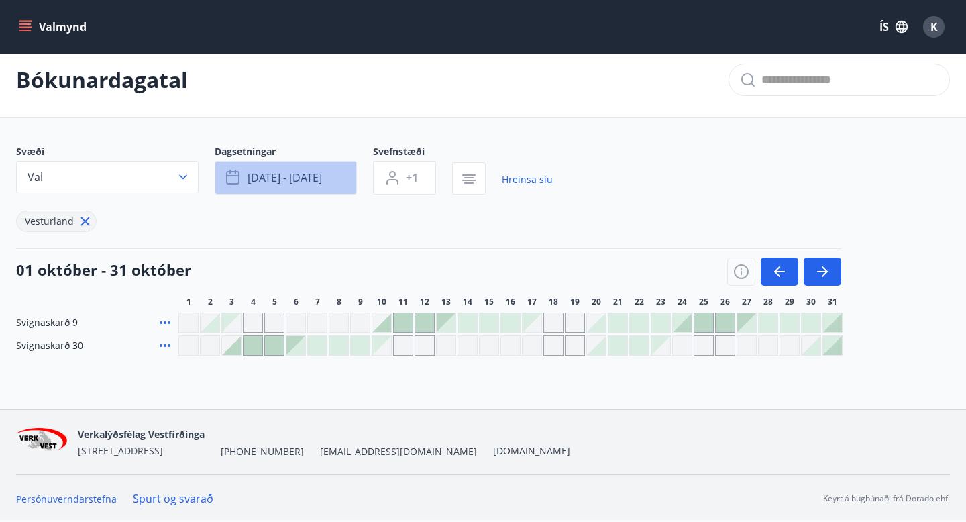
click at [319, 187] on button "[DATE] - [DATE]" at bounding box center [286, 178] width 142 height 34
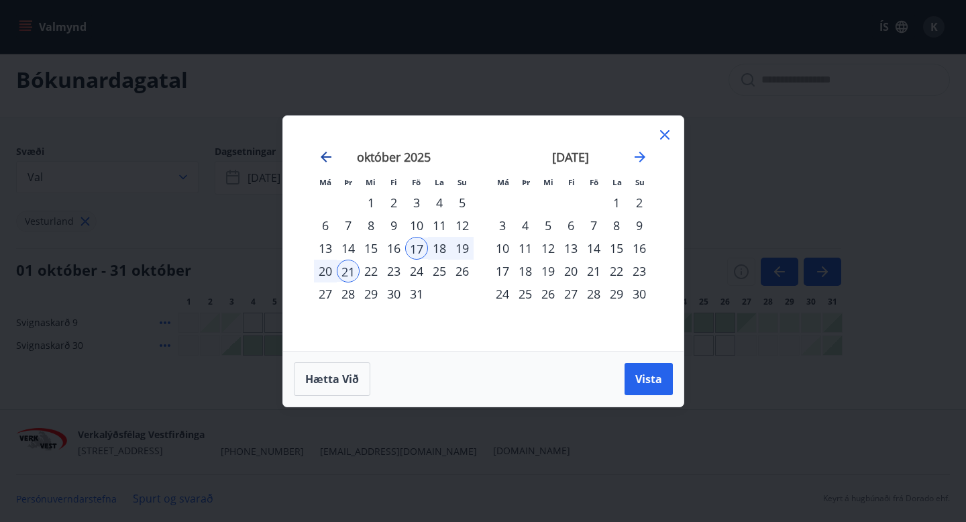
click at [324, 155] on icon "Move backward to switch to the previous month." at bounding box center [326, 157] width 16 height 16
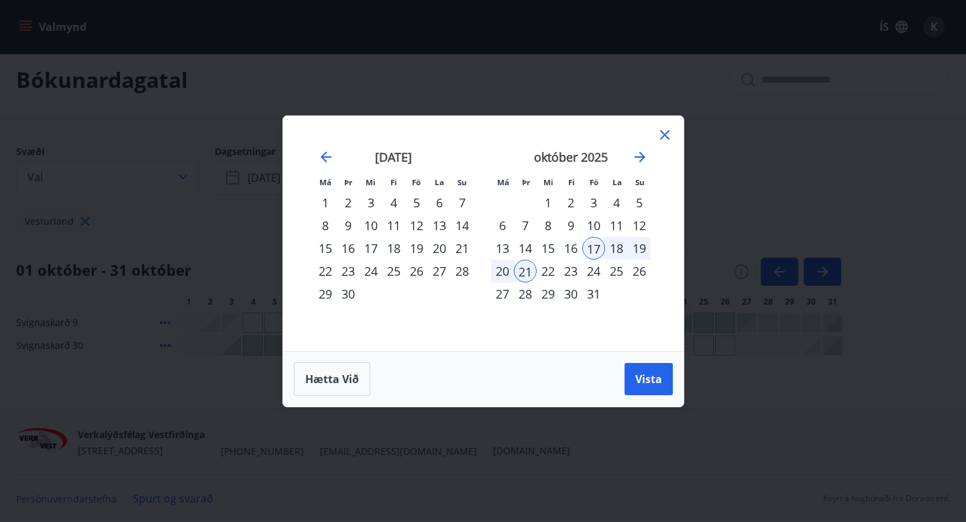
click at [398, 247] on div "18" at bounding box center [394, 248] width 23 height 23
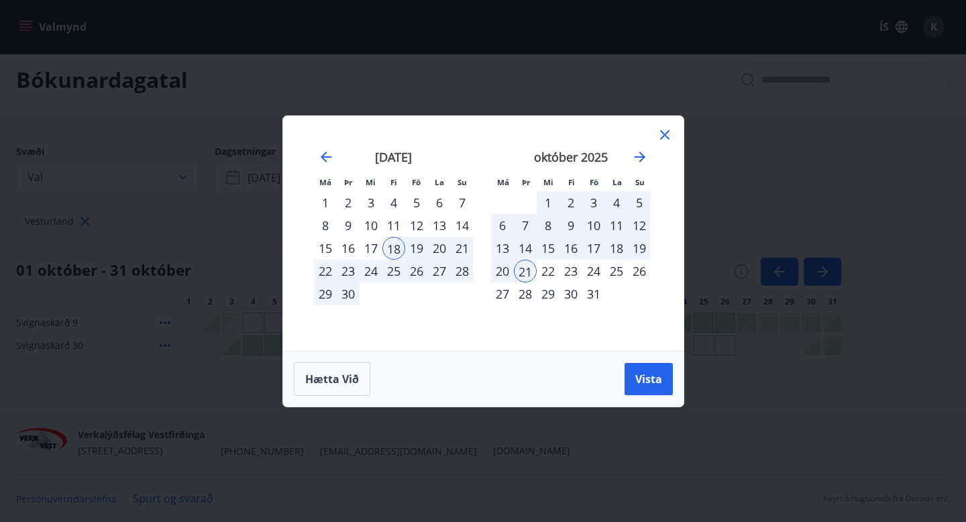
click at [462, 246] on div "21" at bounding box center [462, 248] width 23 height 23
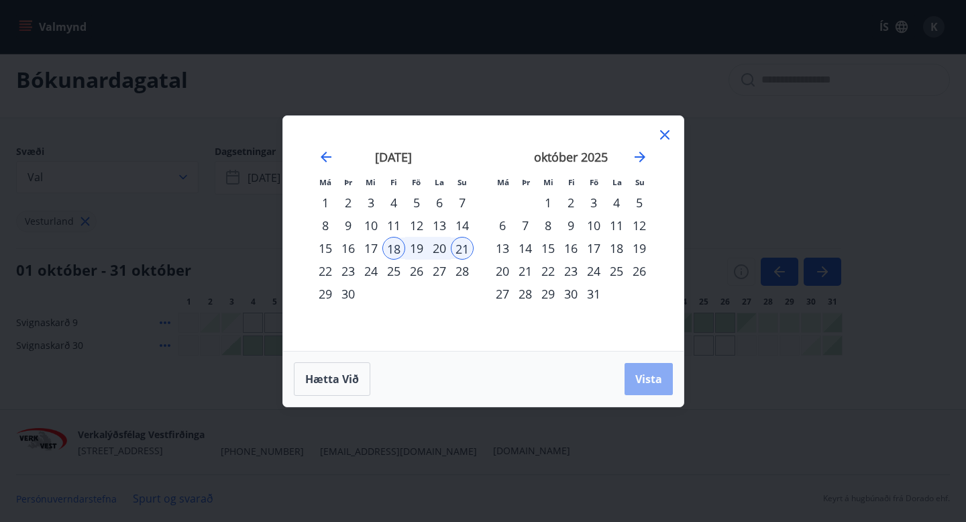
click at [645, 380] on span "Vista" at bounding box center [649, 379] width 27 height 15
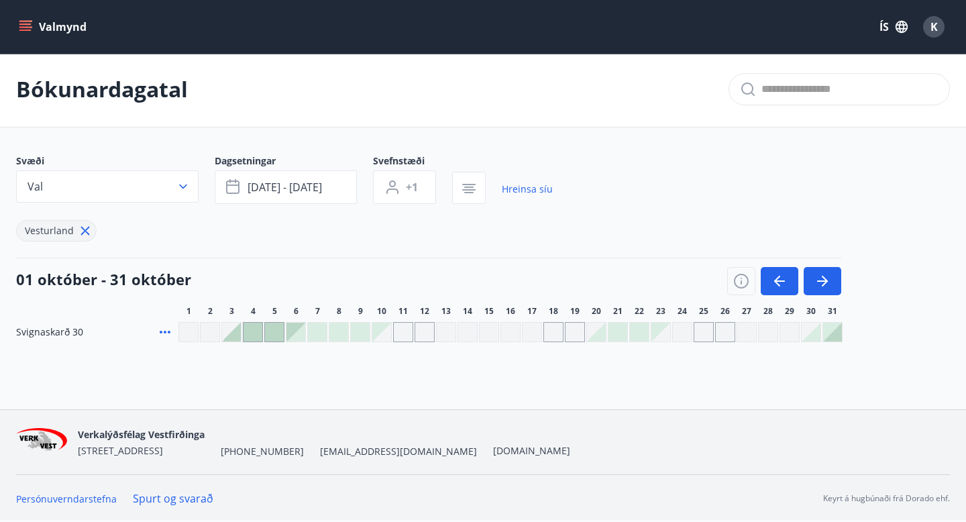
scroll to position [2, 0]
click at [86, 237] on icon at bounding box center [85, 230] width 15 height 15
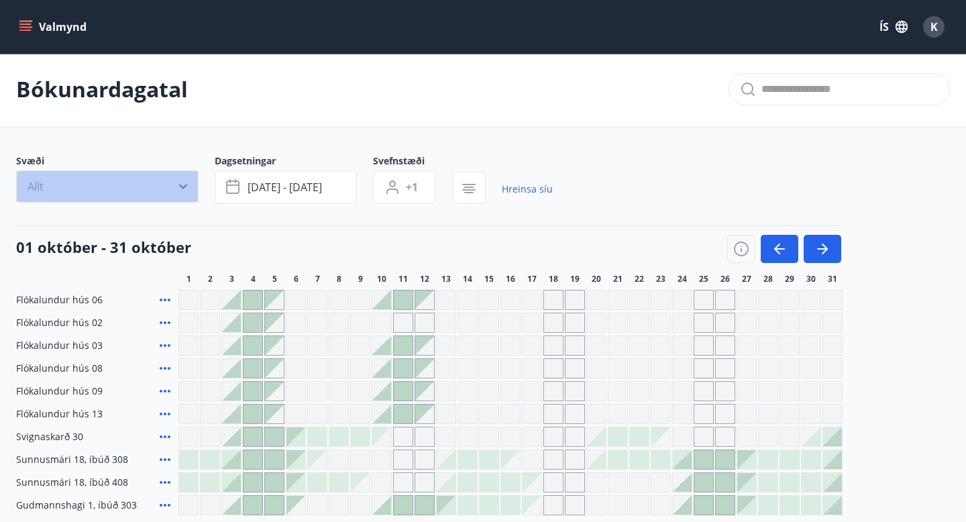
click at [187, 183] on icon "button" at bounding box center [183, 186] width 13 height 13
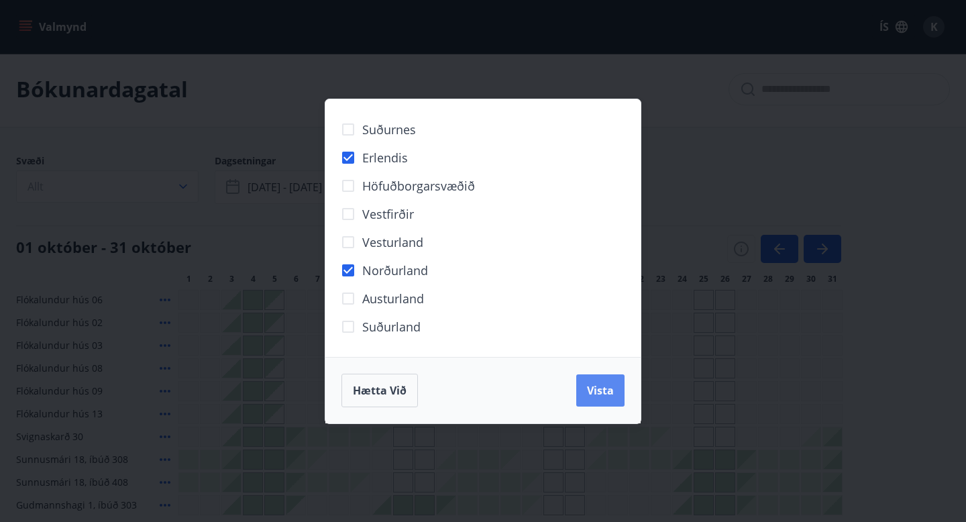
click at [602, 384] on span "Vista" at bounding box center [600, 390] width 27 height 15
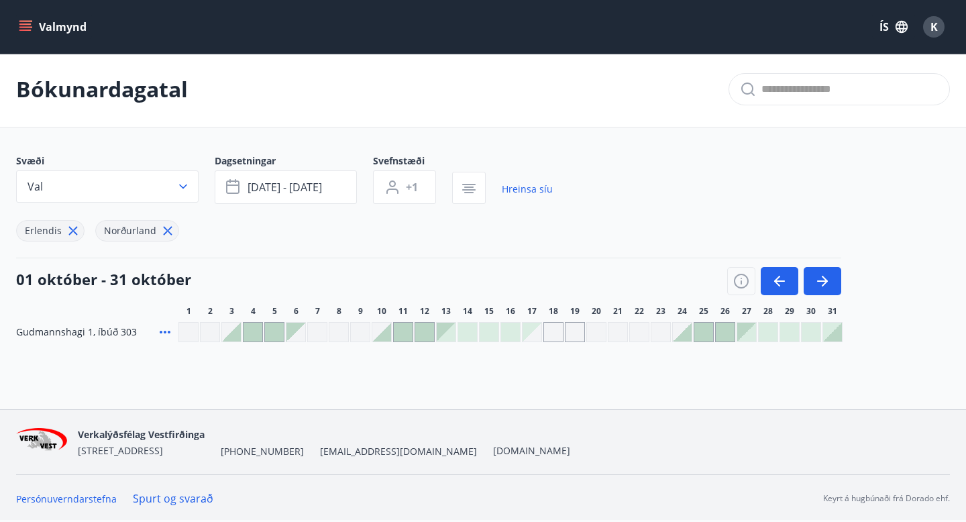
click at [166, 230] on icon at bounding box center [168, 231] width 9 height 9
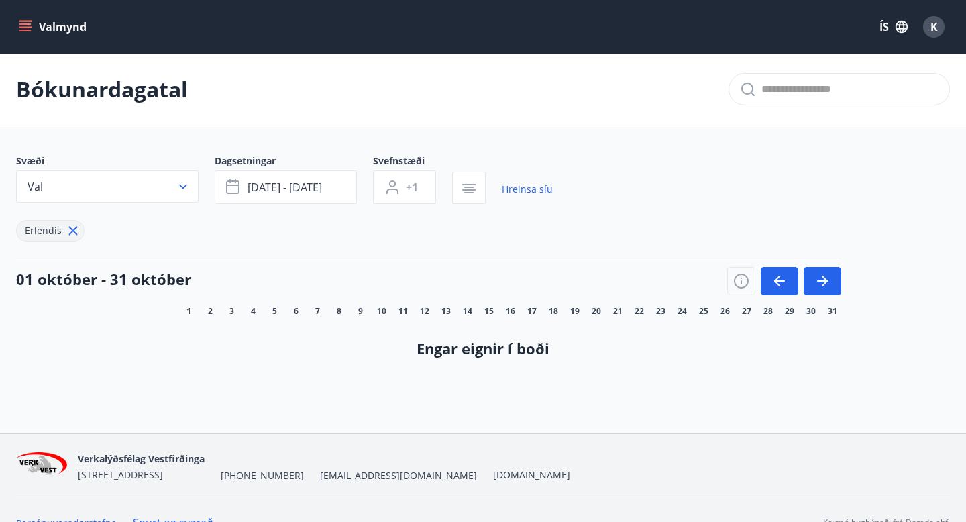
click at [73, 234] on icon at bounding box center [73, 230] width 15 height 15
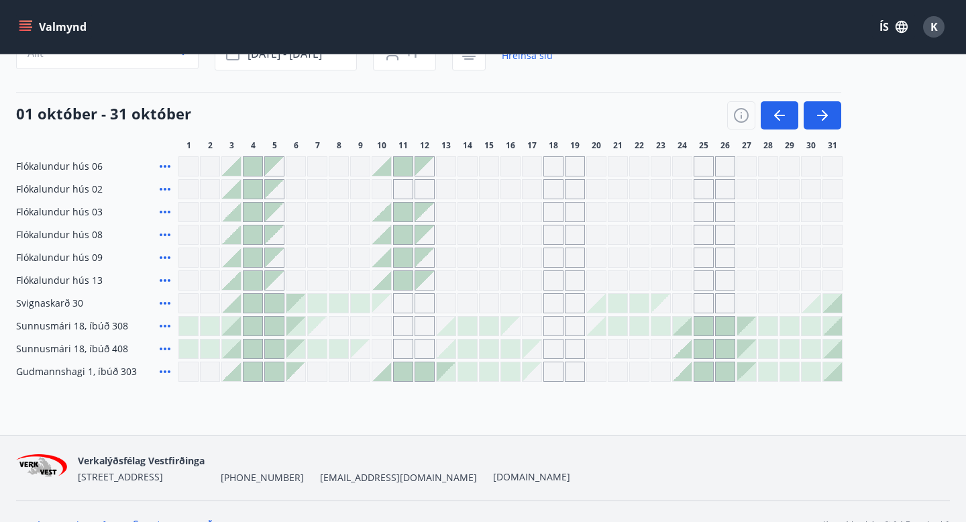
scroll to position [162, 0]
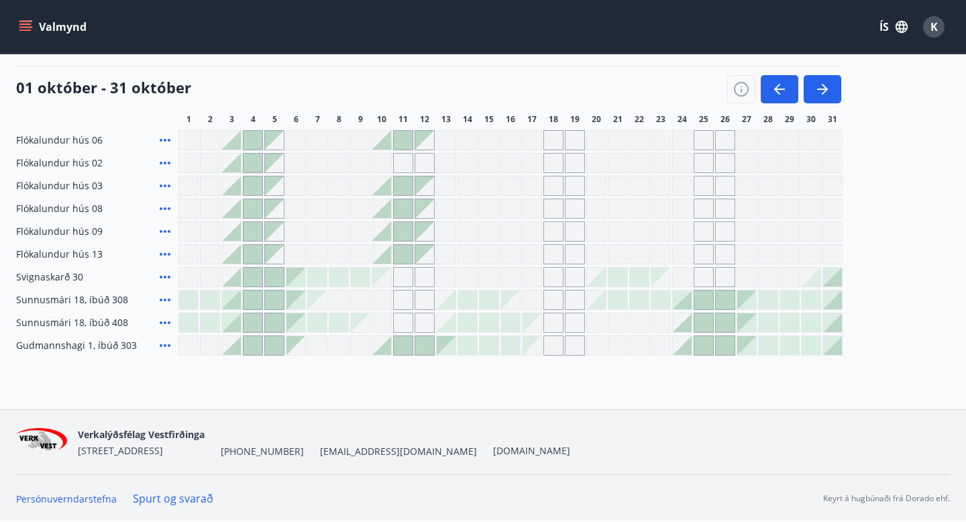
click at [162, 346] on icon at bounding box center [165, 346] width 16 height 16
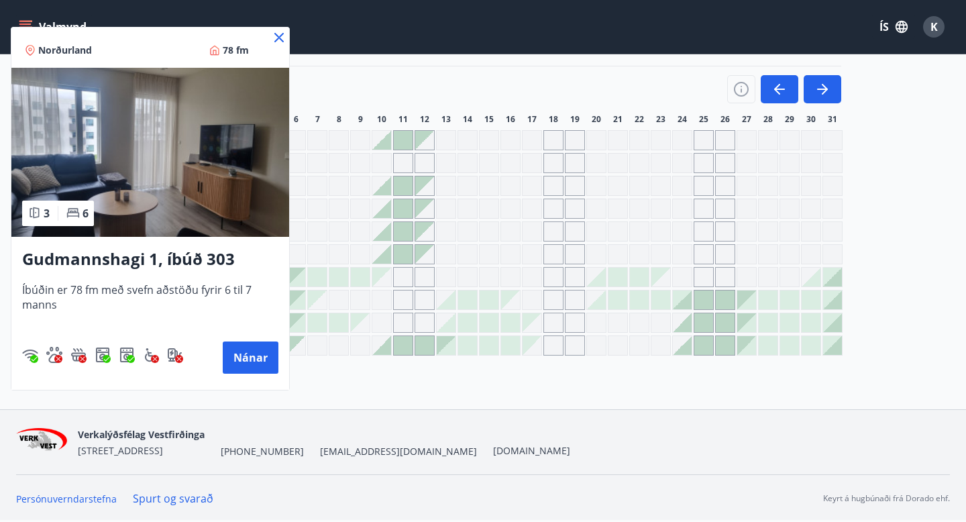
click at [275, 37] on icon at bounding box center [279, 38] width 16 height 16
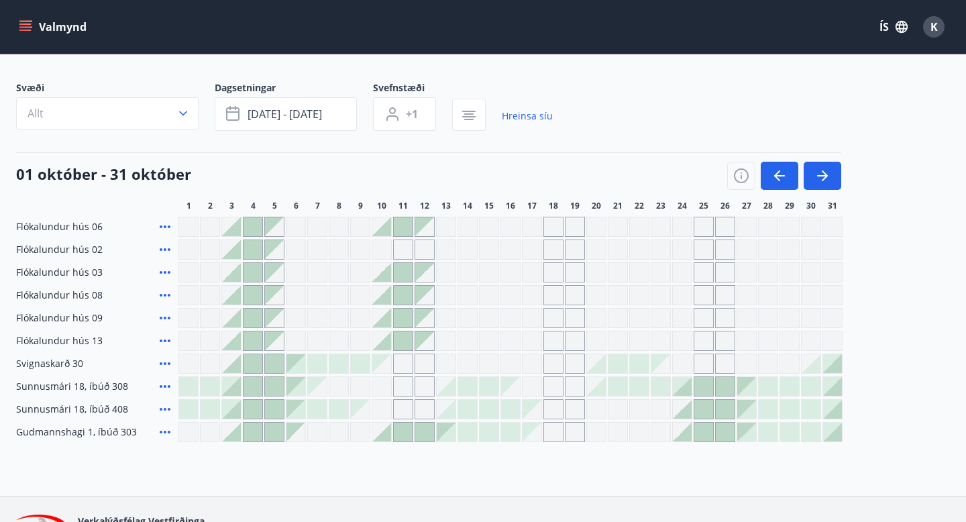
scroll to position [76, 0]
click at [550, 408] on div "Gráir dagar eru ekki bókanlegir" at bounding box center [554, 409] width 20 height 20
click at [574, 409] on div "Gráir dagar eru ekki bókanlegir" at bounding box center [575, 409] width 20 height 20
click at [528, 407] on div "Gráir dagar eru ekki bókanlegir" at bounding box center [532, 408] width 19 height 19
click at [507, 407] on div at bounding box center [510, 408] width 19 height 19
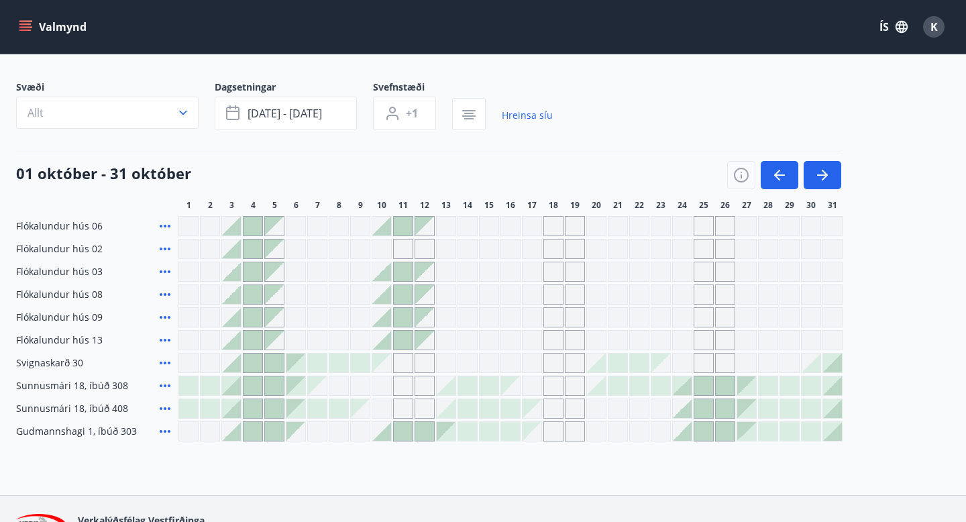
click at [454, 413] on div at bounding box center [446, 408] width 19 height 19
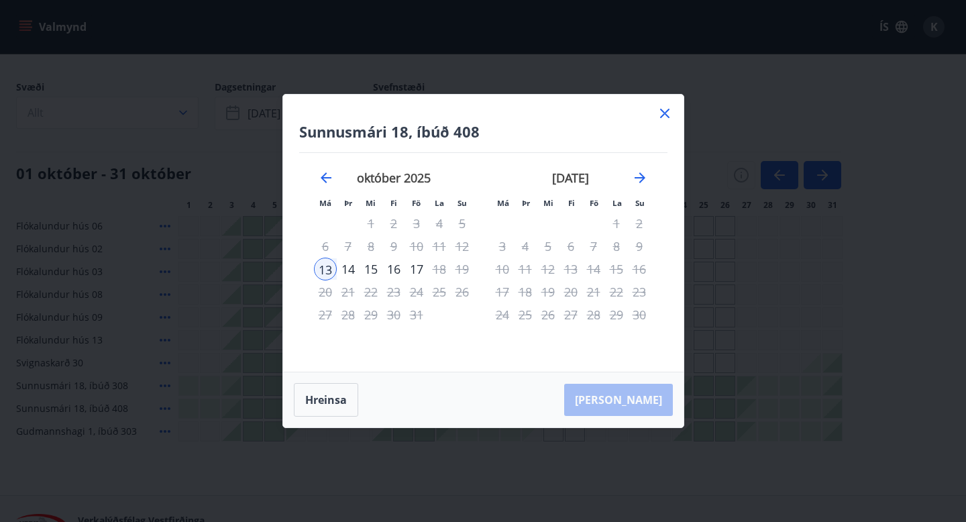
click at [662, 111] on icon at bounding box center [664, 113] width 9 height 9
